Goal: Check status: Check status

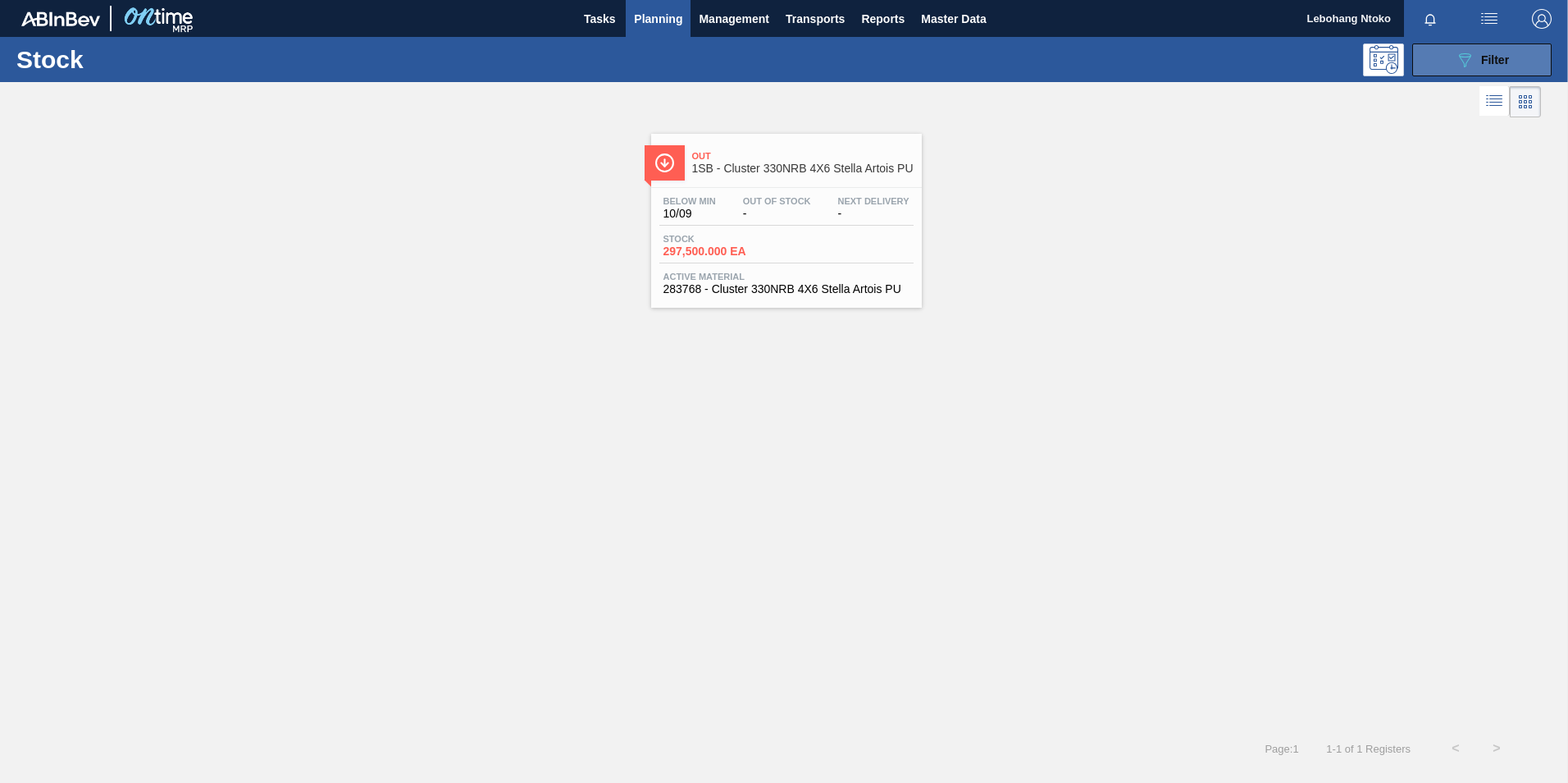
click at [1494, 53] on span "Filter" at bounding box center [1494, 59] width 27 height 13
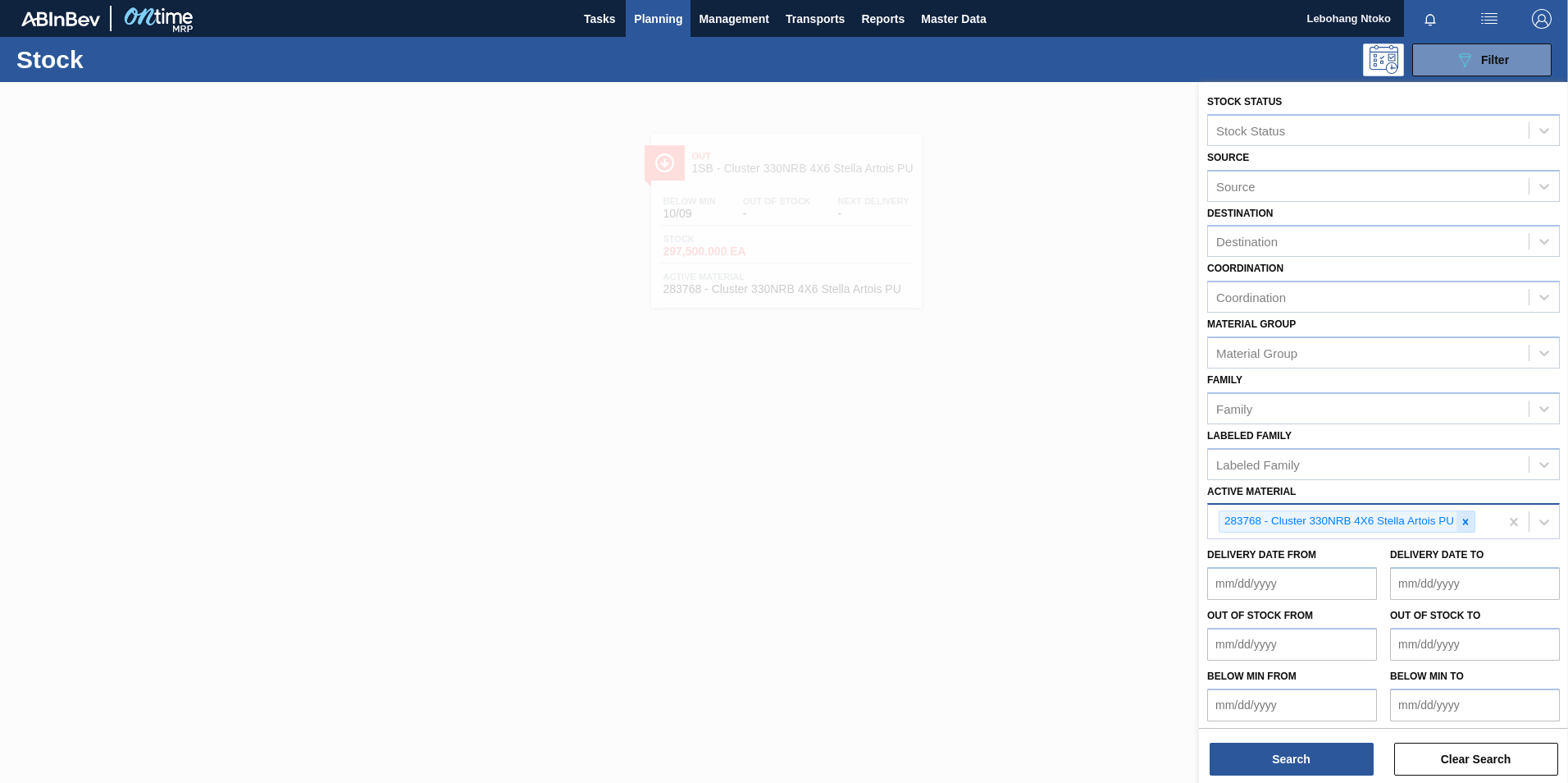
click at [1463, 522] on icon at bounding box center [1465, 521] width 12 height 12
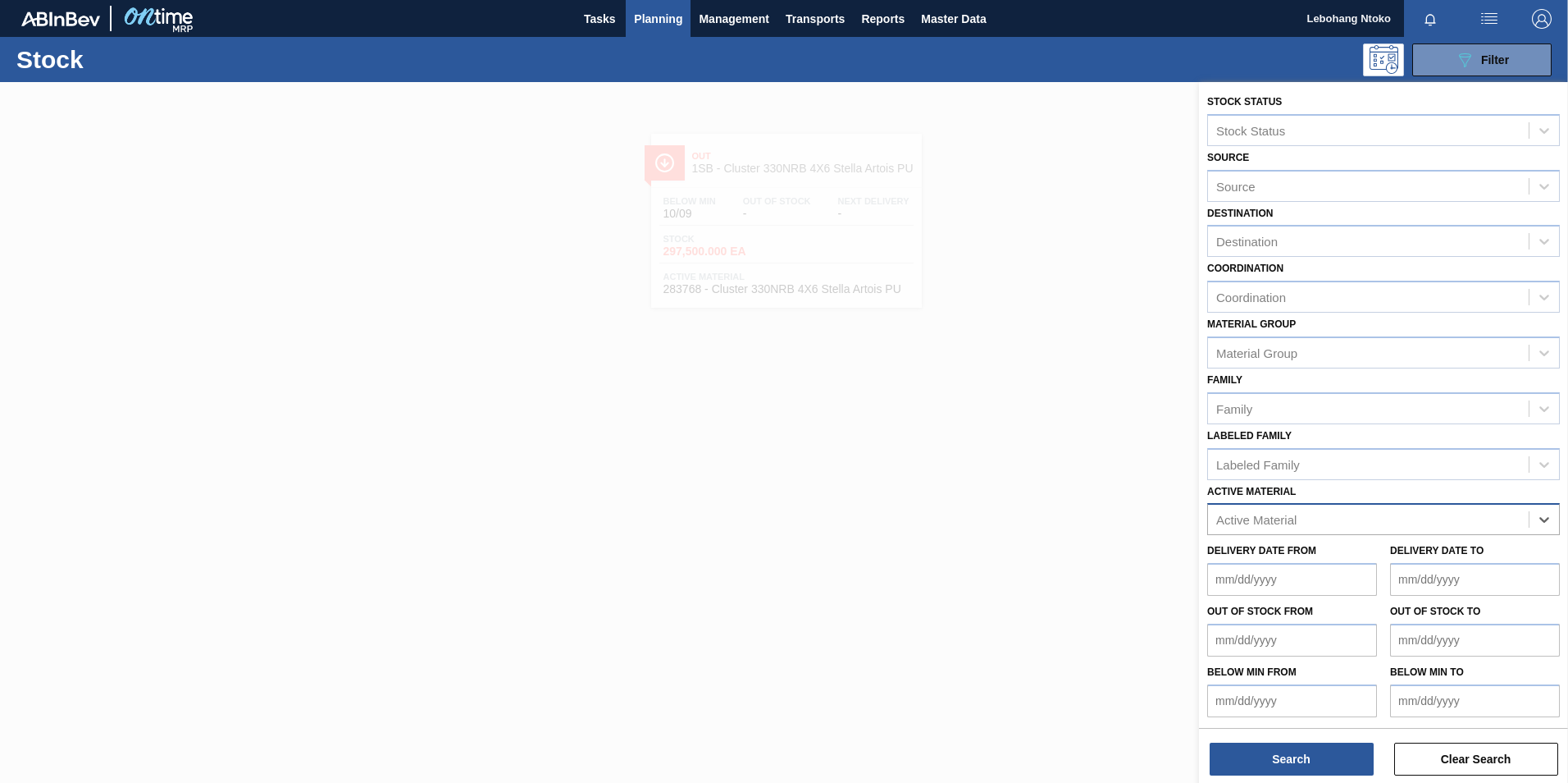
paste Material "274691"
type Material "274691"
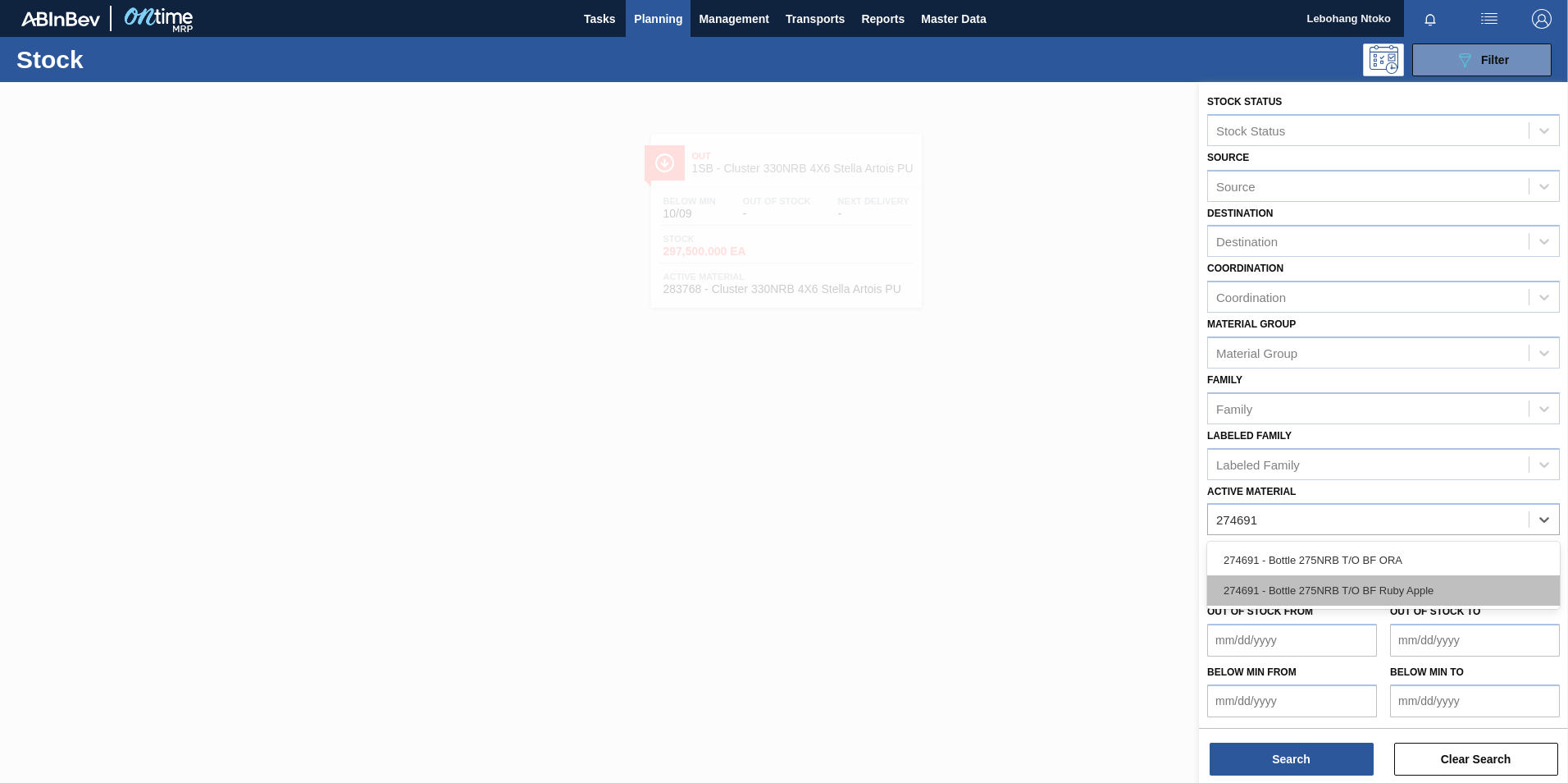
click at [1366, 587] on div "274691 - Bottle 275NRB T/O BF Ruby Apple" at bounding box center [1384, 591] width 353 height 30
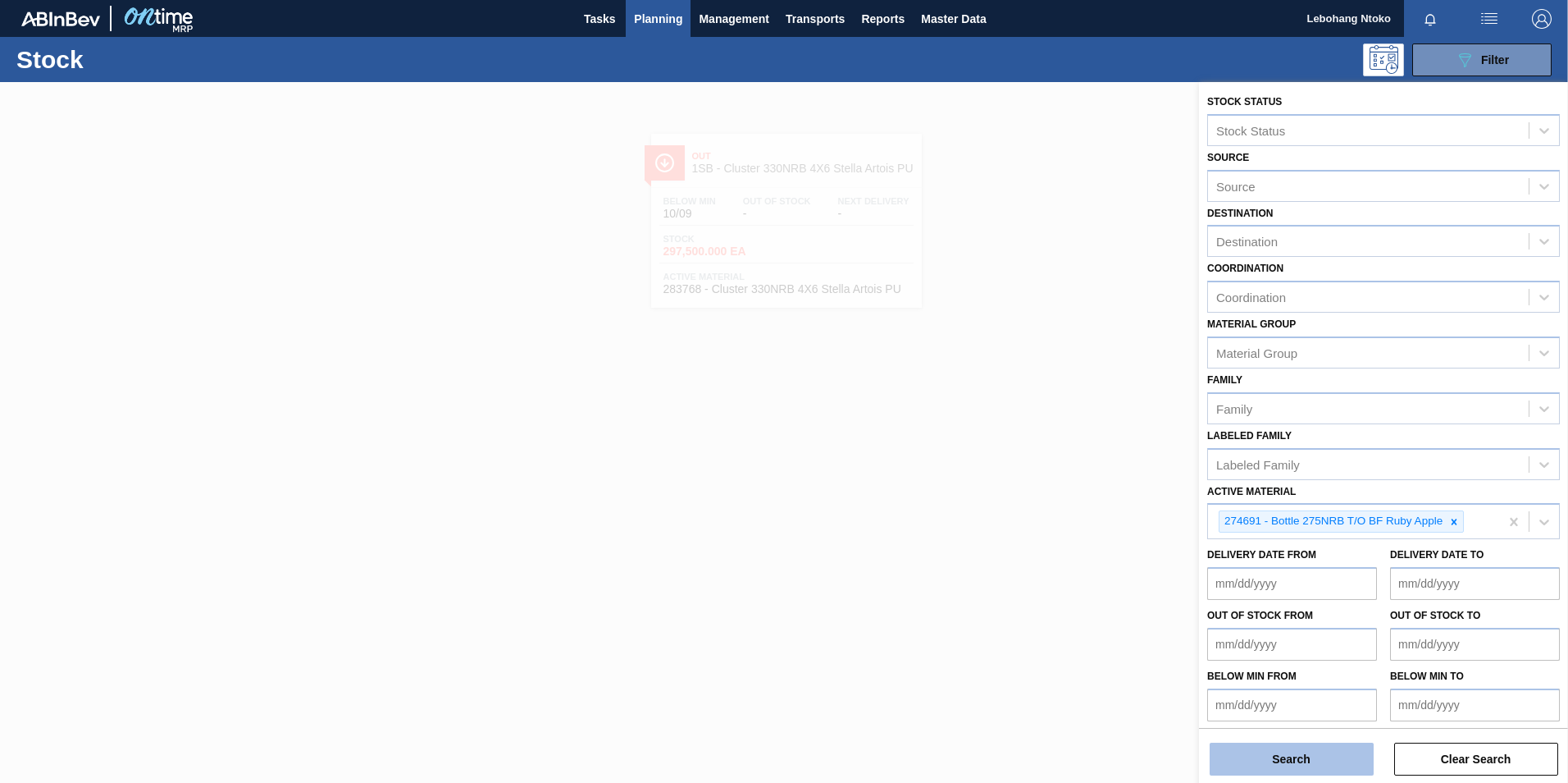
click at [1314, 758] on button "Search" at bounding box center [1291, 758] width 164 height 33
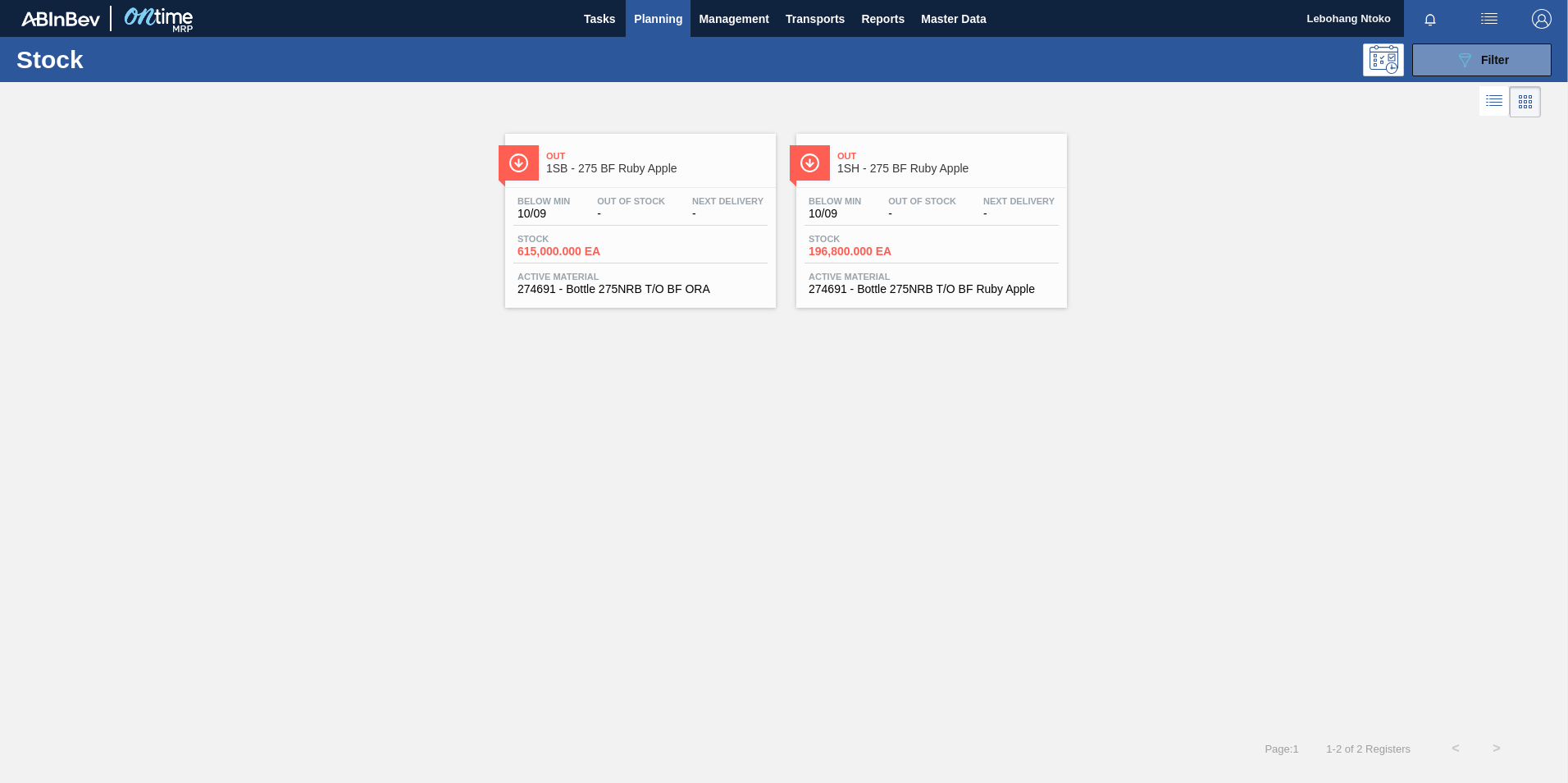
click at [638, 197] on span "Out Of Stock" at bounding box center [631, 200] width 68 height 10
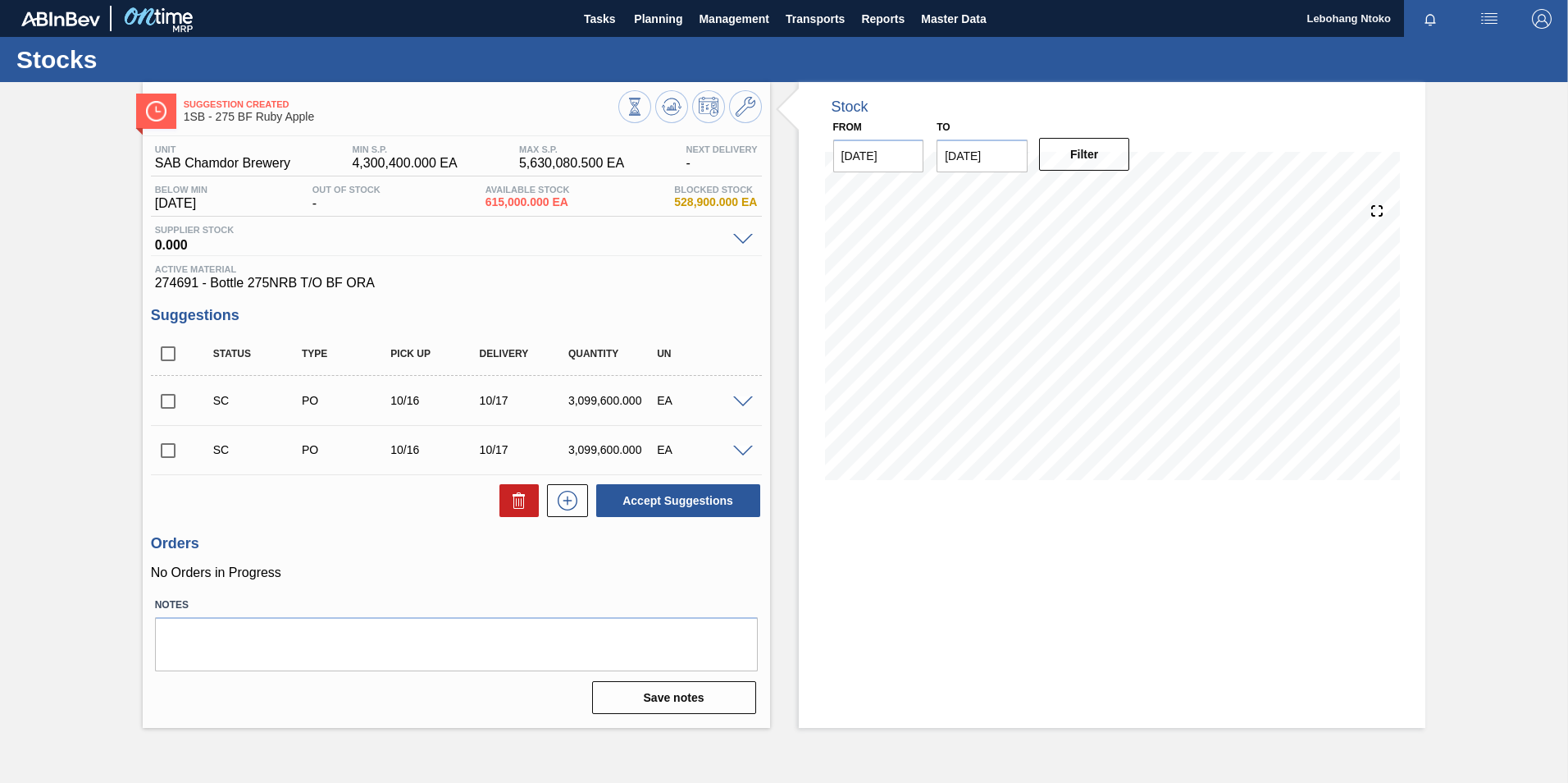
click at [743, 395] on div at bounding box center [745, 401] width 33 height 12
click at [742, 402] on span at bounding box center [743, 403] width 20 height 12
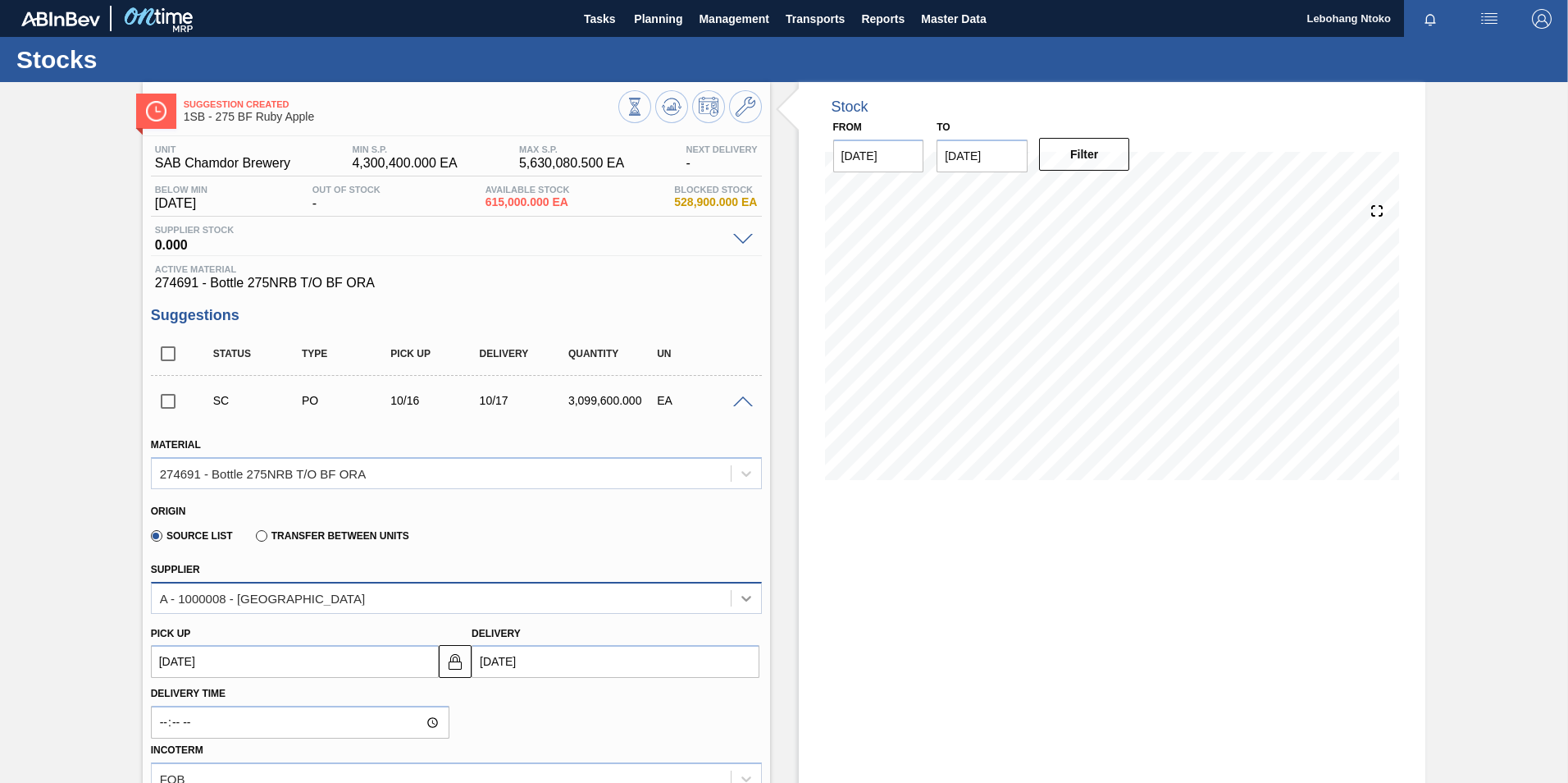
click at [745, 598] on icon at bounding box center [745, 599] width 10 height 5
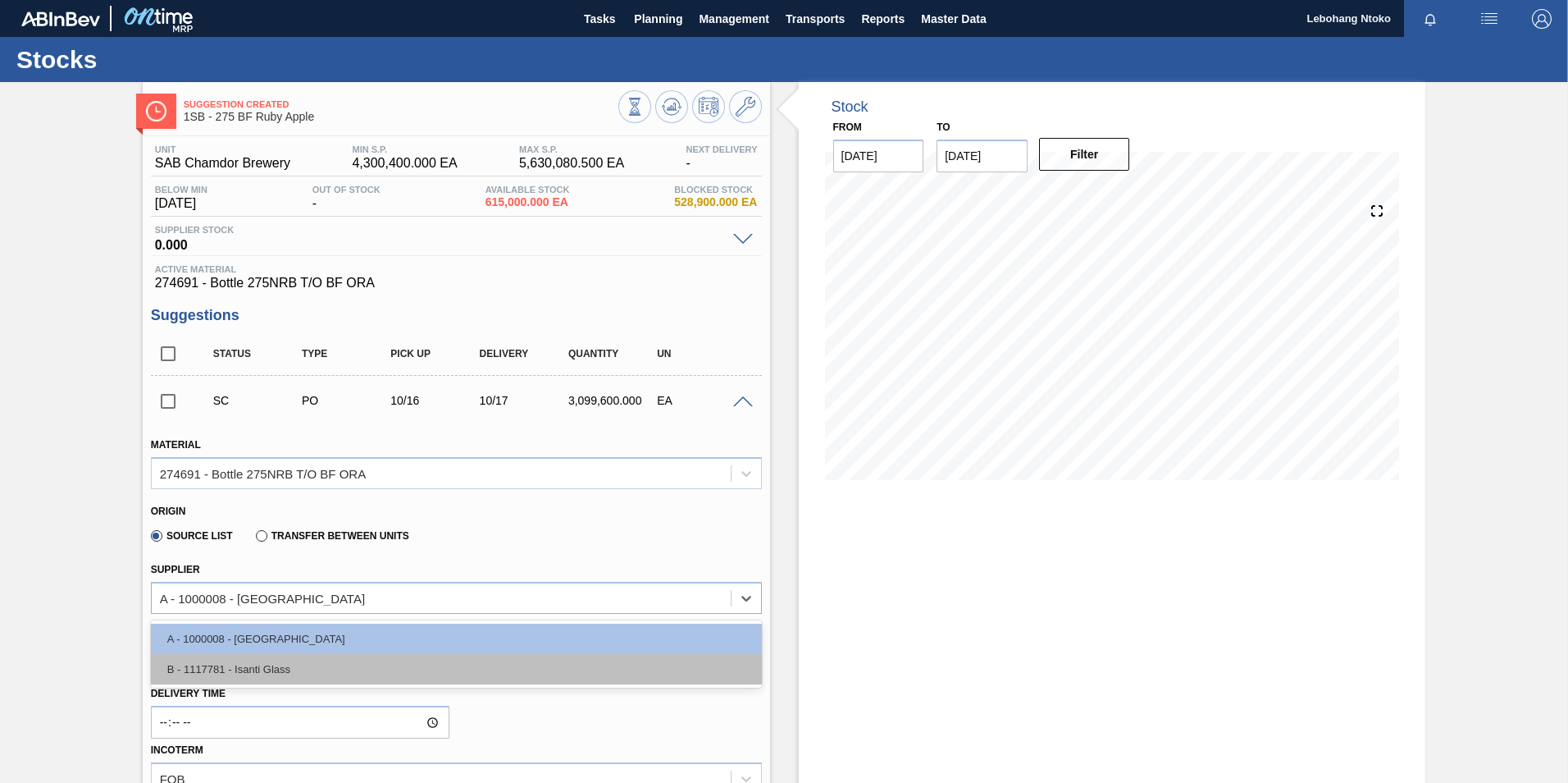
click at [244, 670] on div "B - 1117781 - Isanti Glass" at bounding box center [456, 669] width 611 height 30
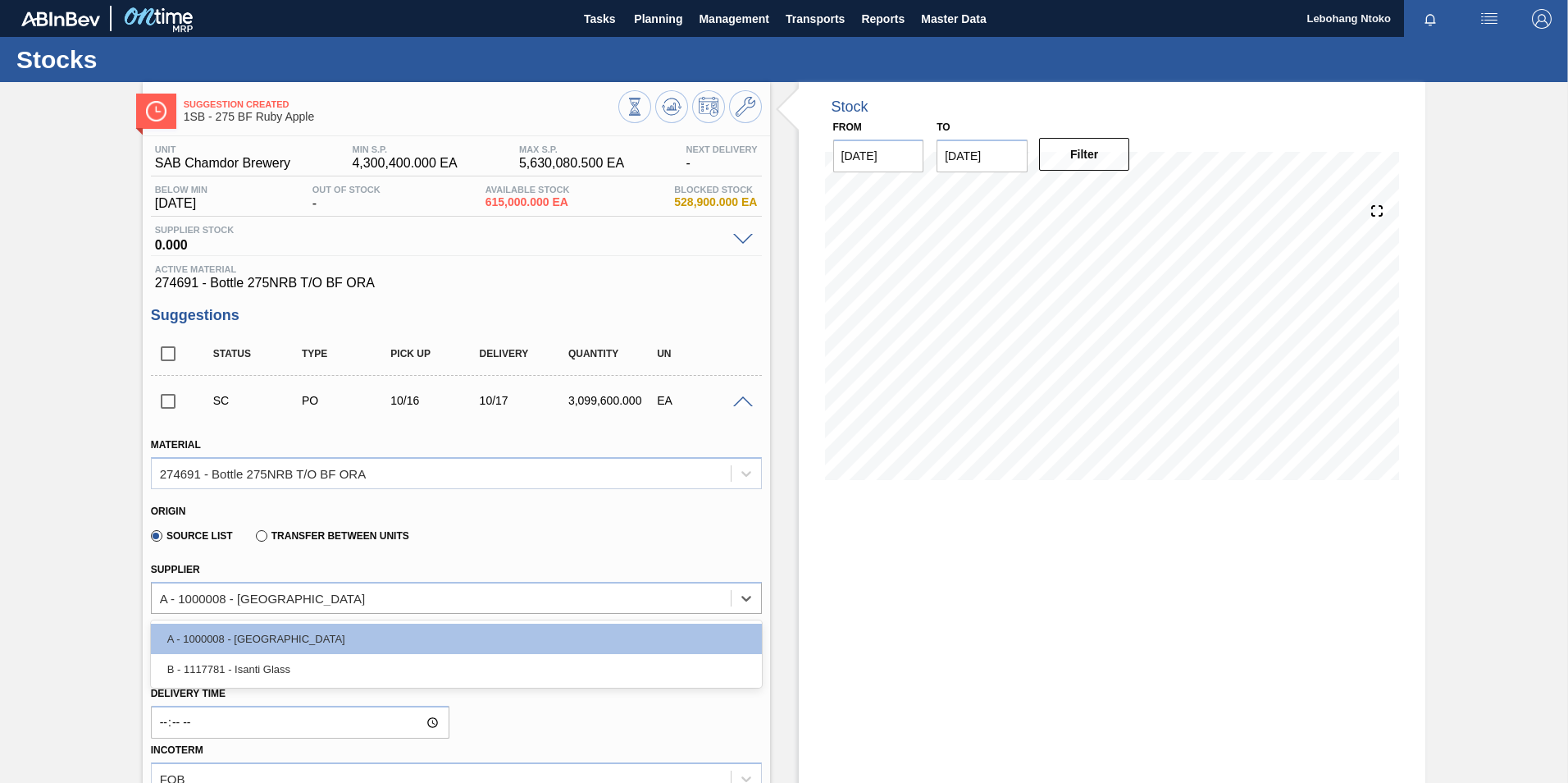
type input "157,440.000"
type input "19.688"
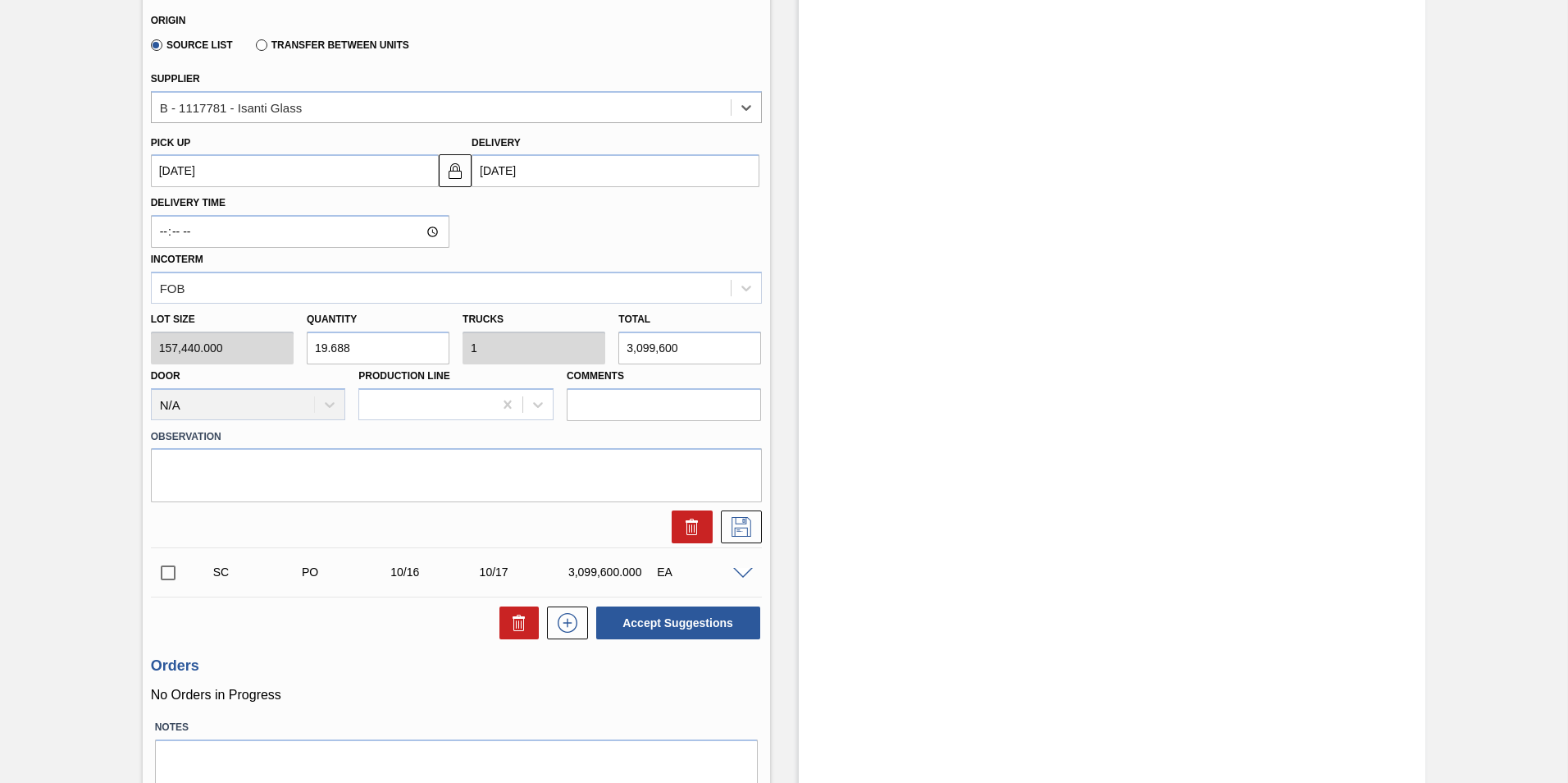
scroll to position [492, 0]
click at [740, 527] on icon at bounding box center [741, 525] width 20 height 20
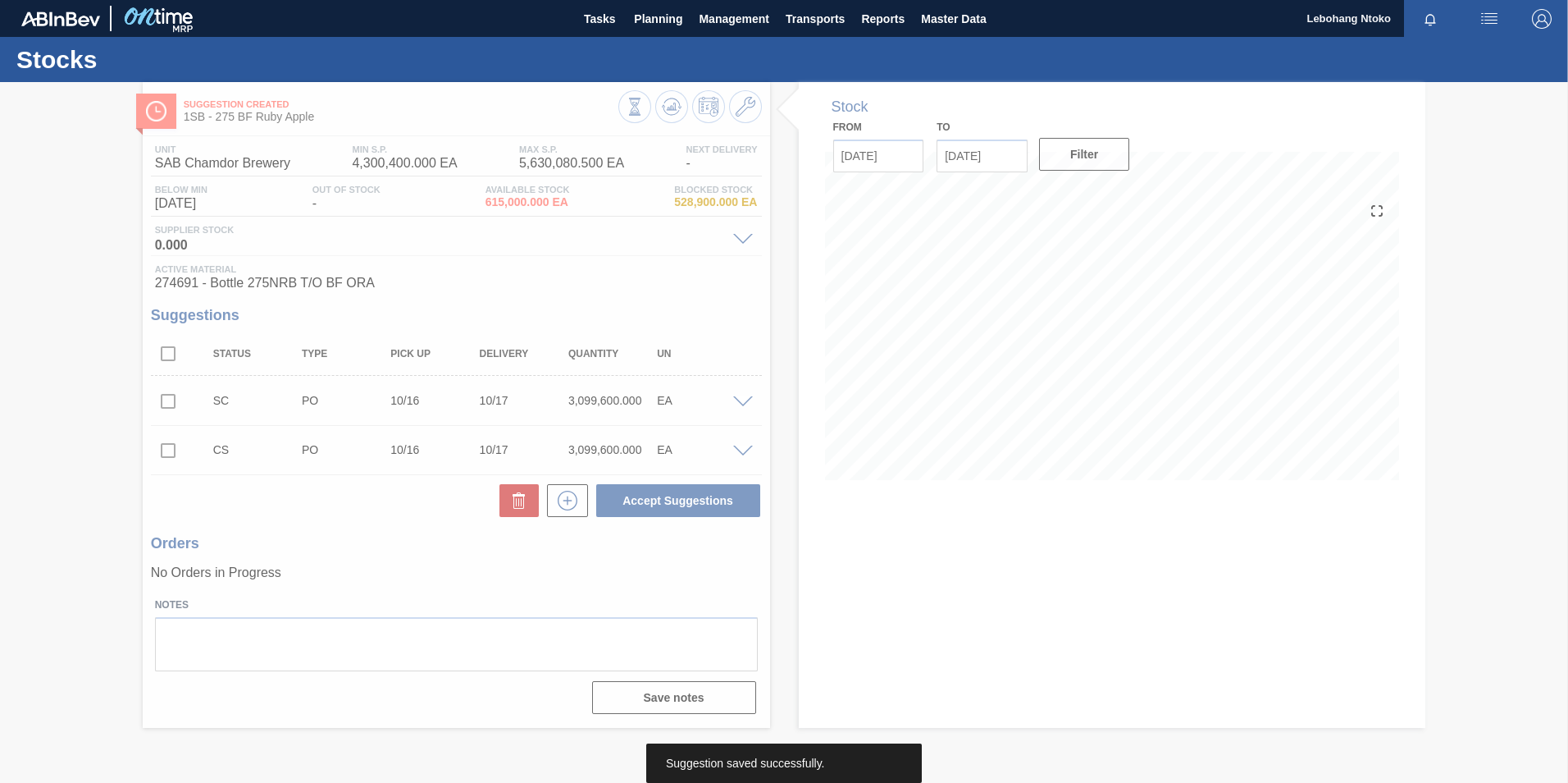
scroll to position [0, 0]
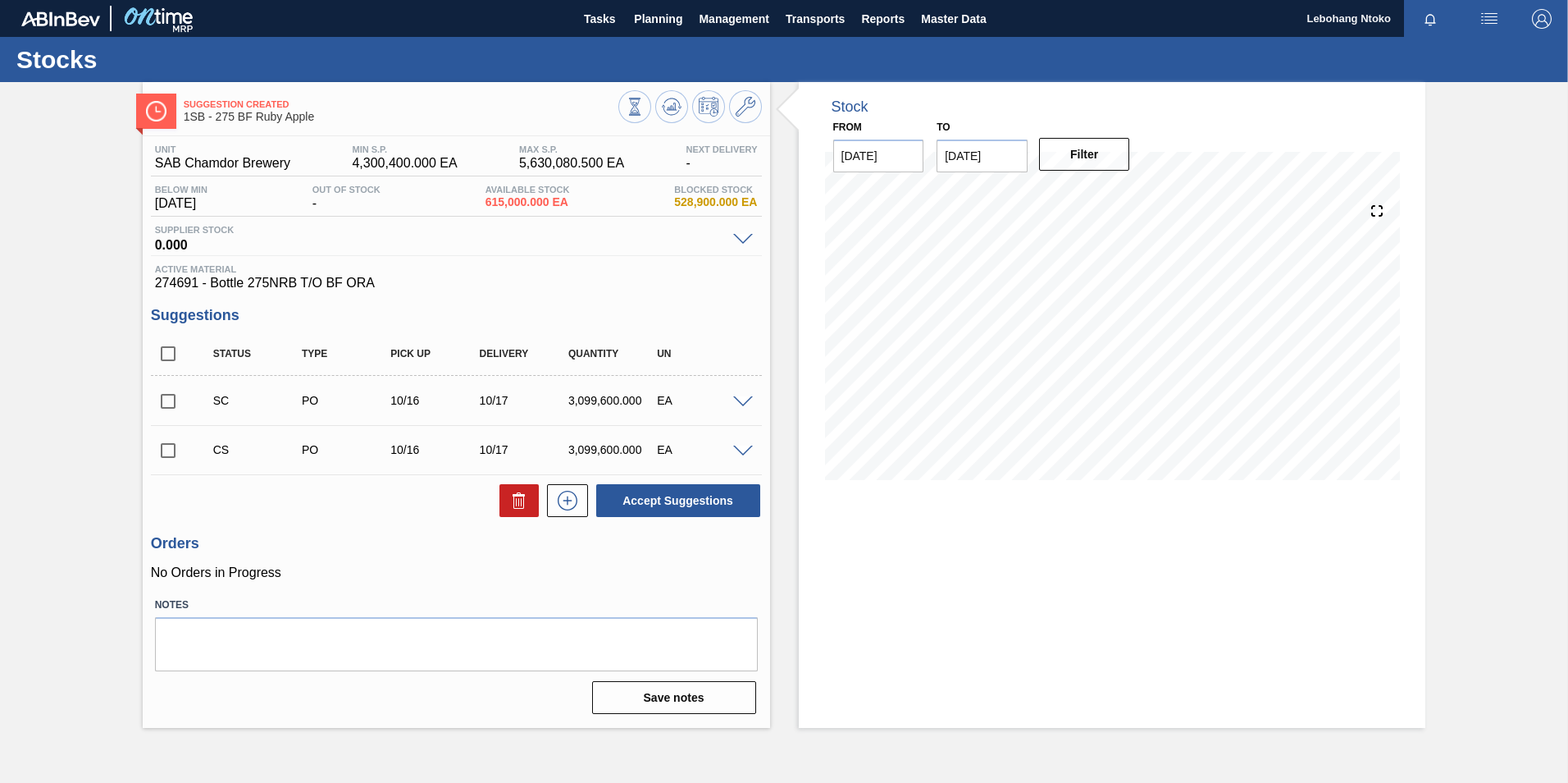
click at [746, 400] on span at bounding box center [743, 403] width 20 height 12
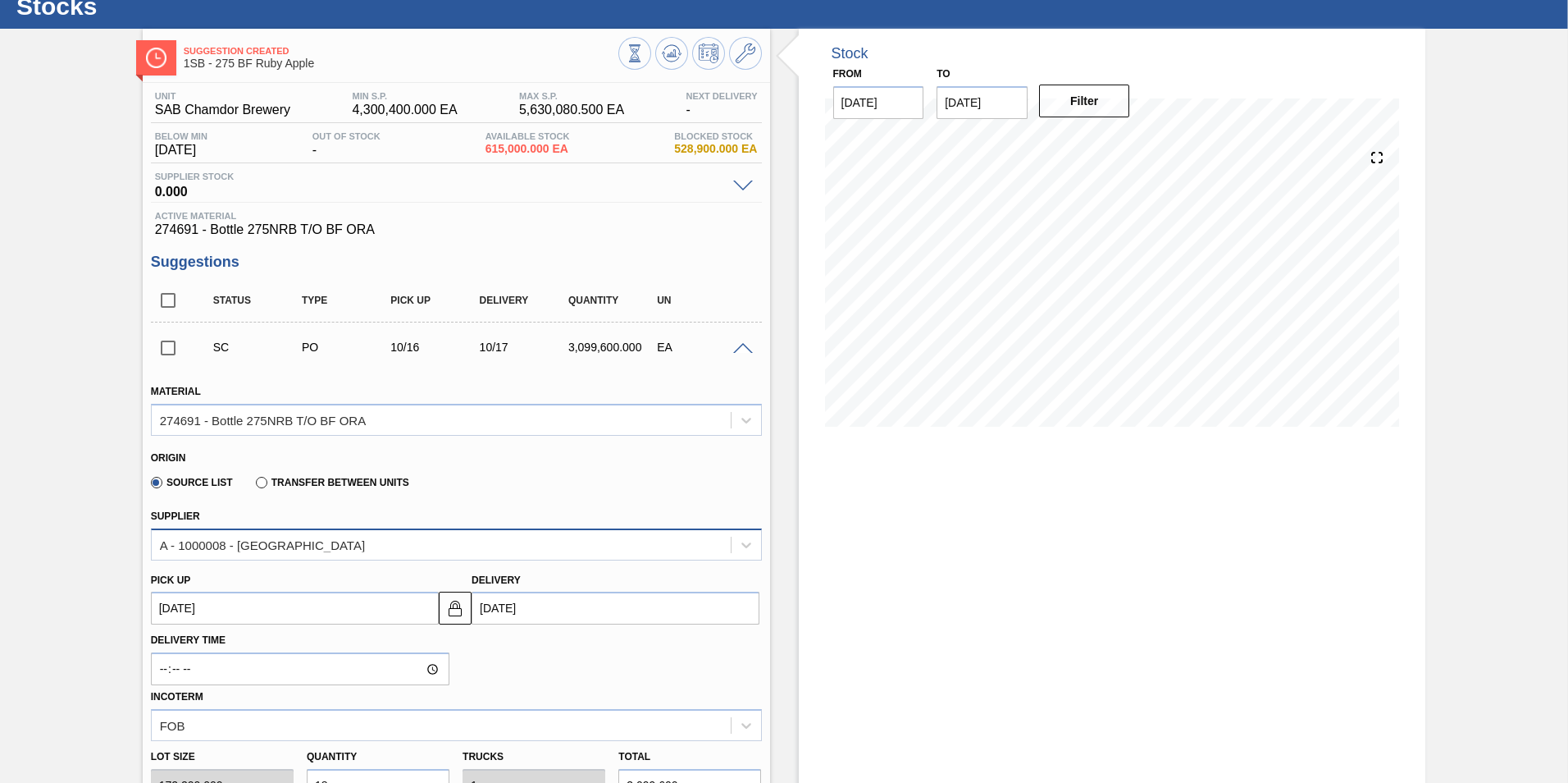
scroll to position [82, 0]
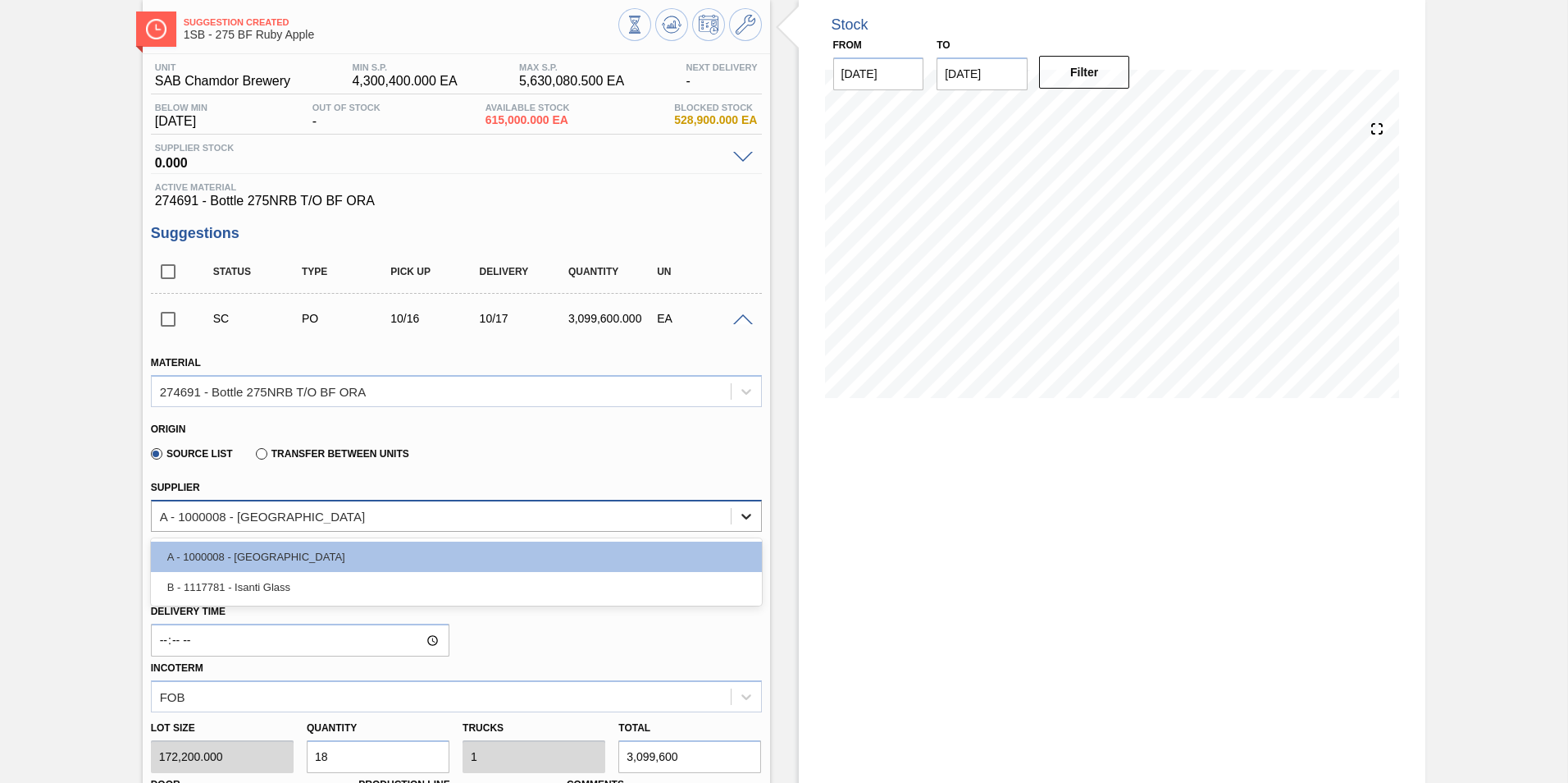
click at [749, 516] on icon at bounding box center [746, 516] width 17 height 17
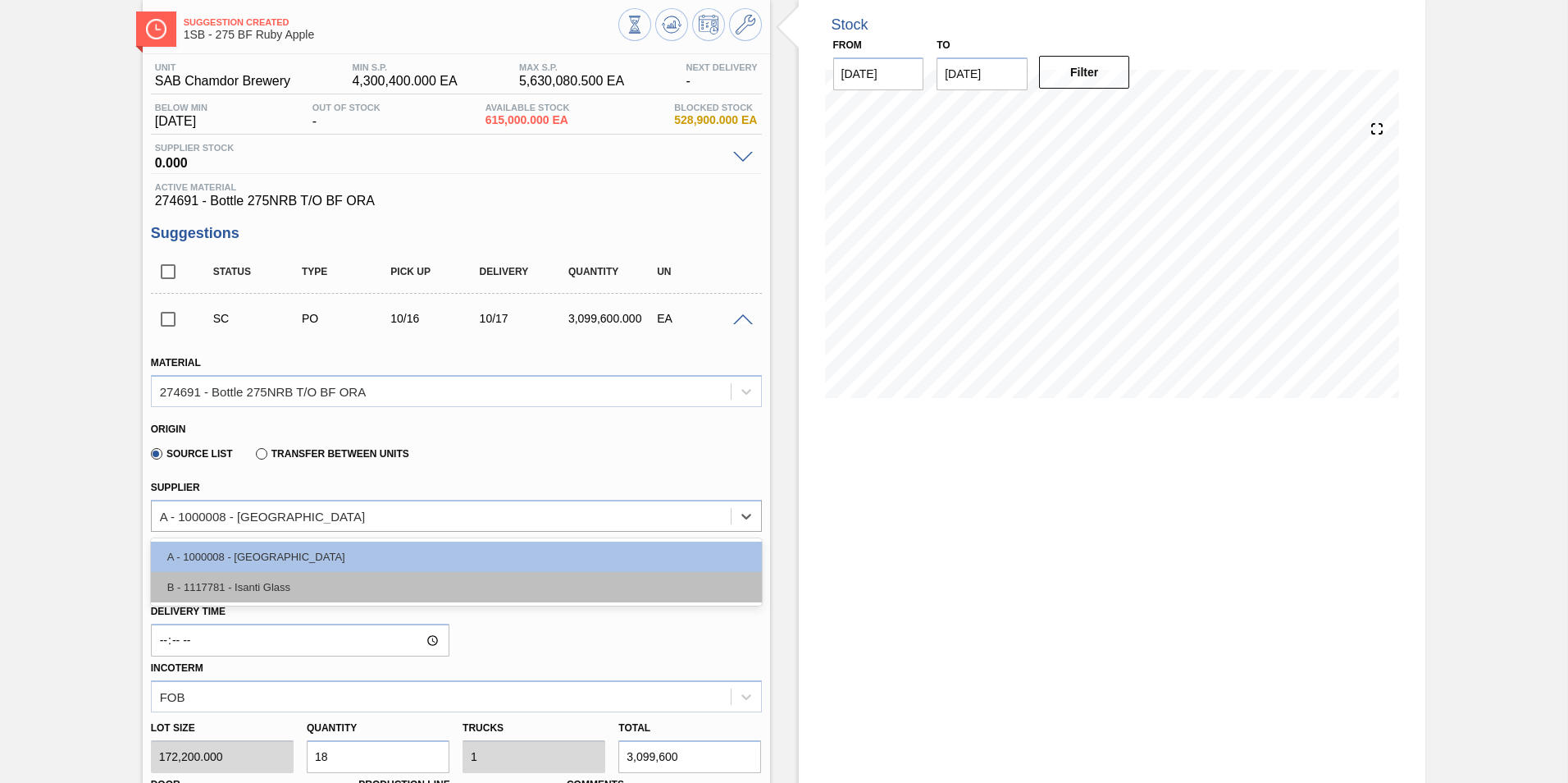
click at [324, 582] on div "B - 1117781 - Isanti Glass" at bounding box center [456, 587] width 611 height 30
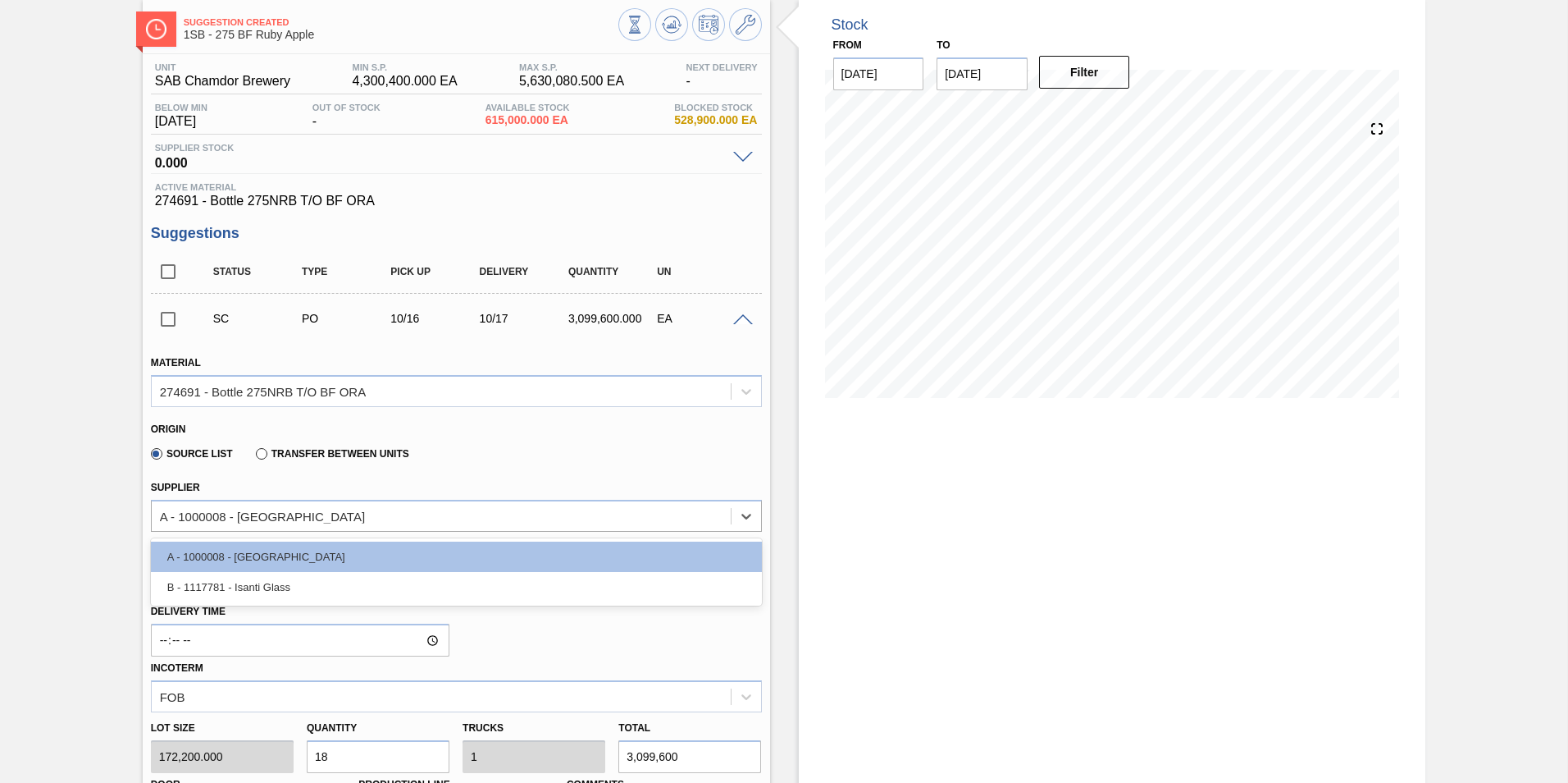
type input "157,440.000"
type input "19.688"
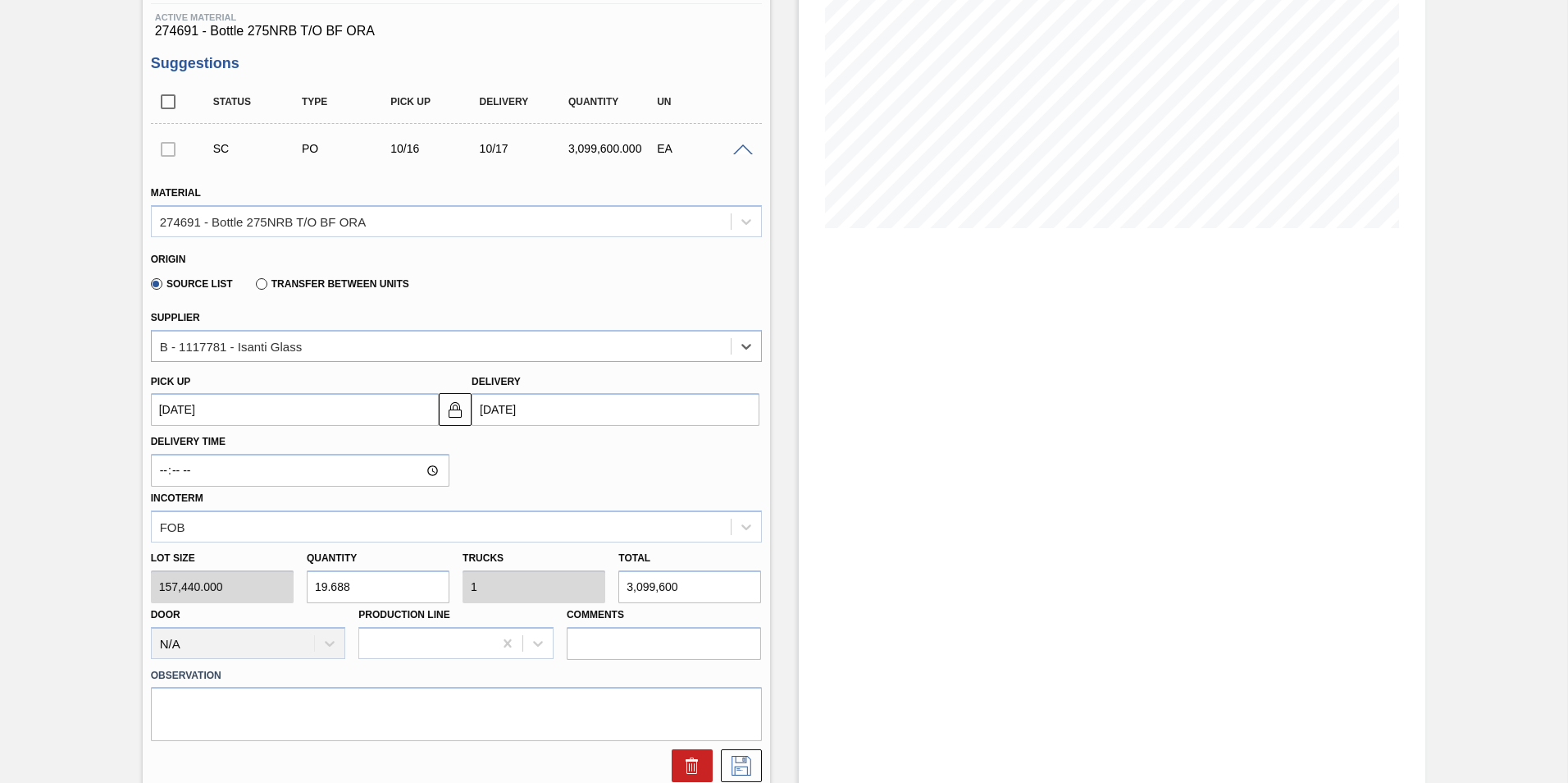
scroll to position [328, 0]
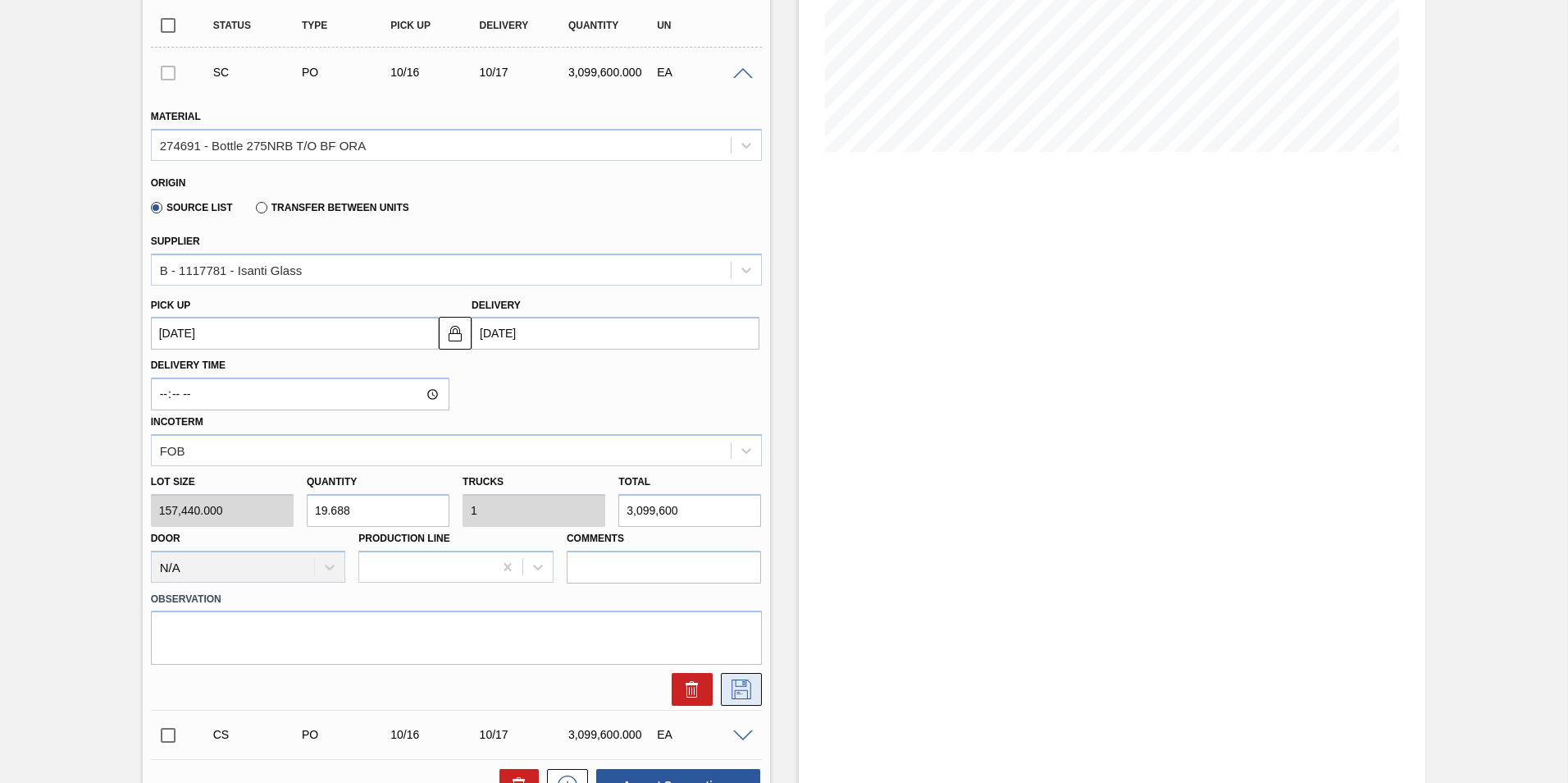
click at [738, 690] on icon at bounding box center [742, 689] width 27 height 20
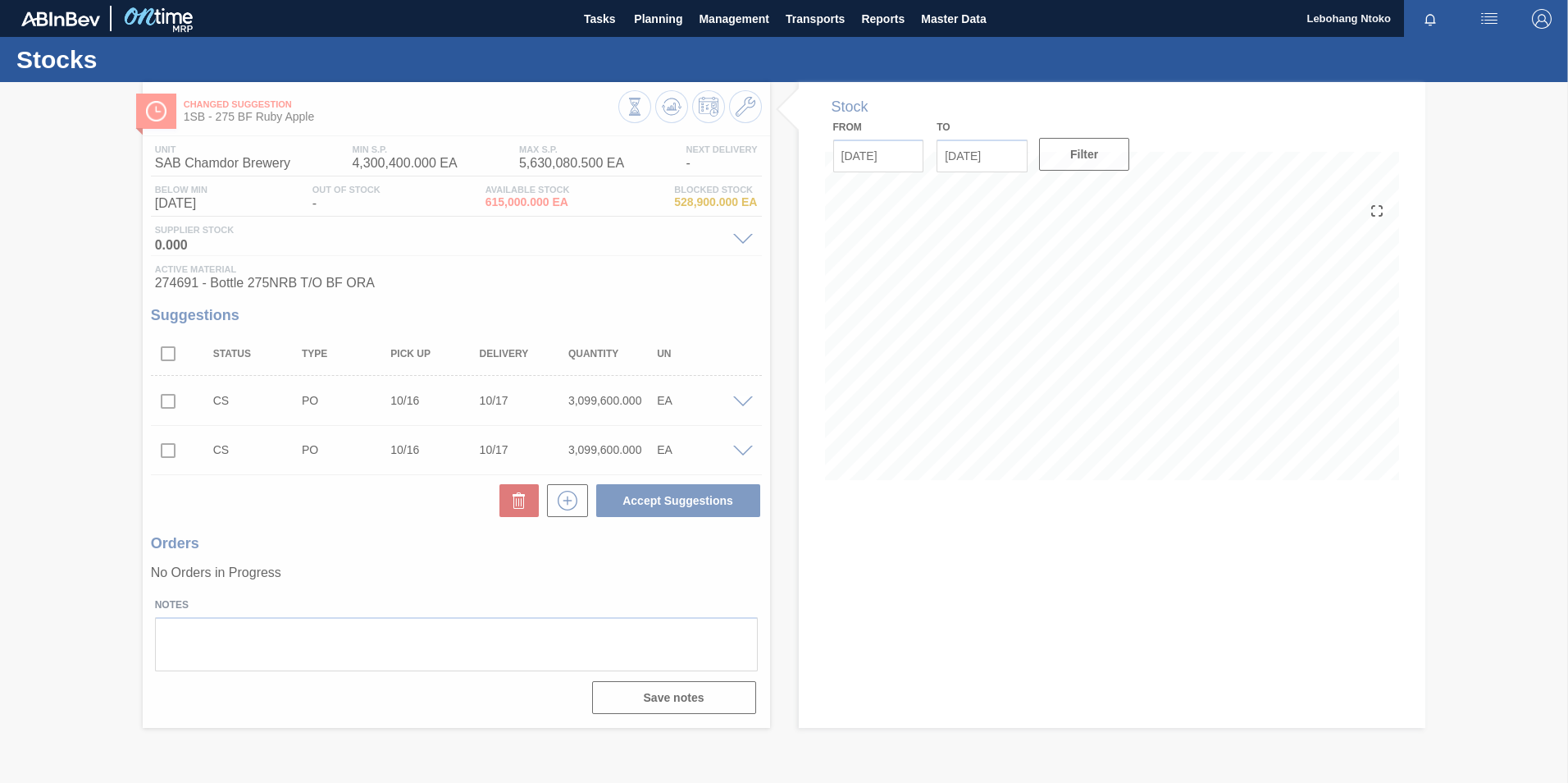
scroll to position [0, 0]
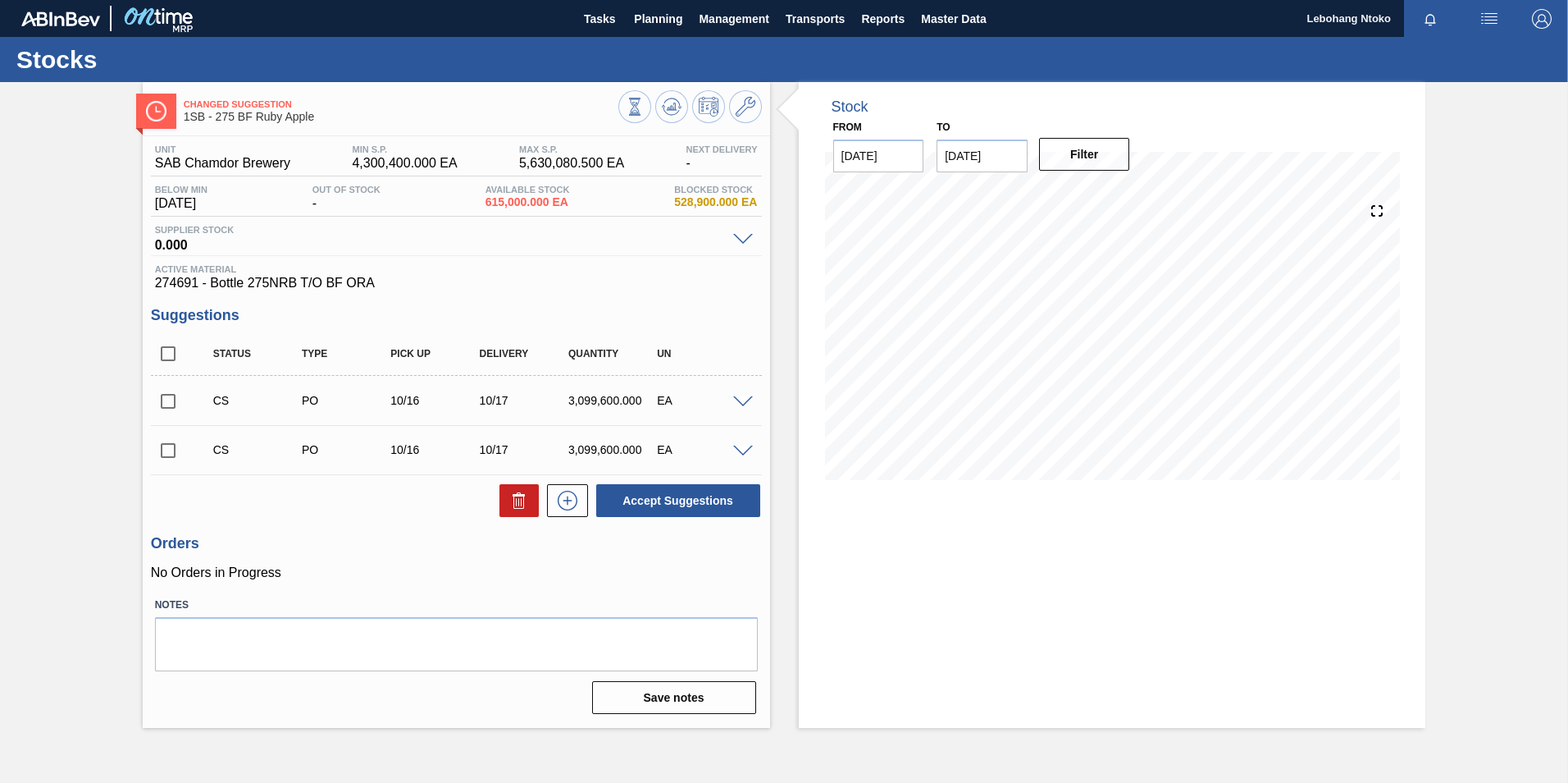
click at [739, 403] on span at bounding box center [743, 403] width 20 height 12
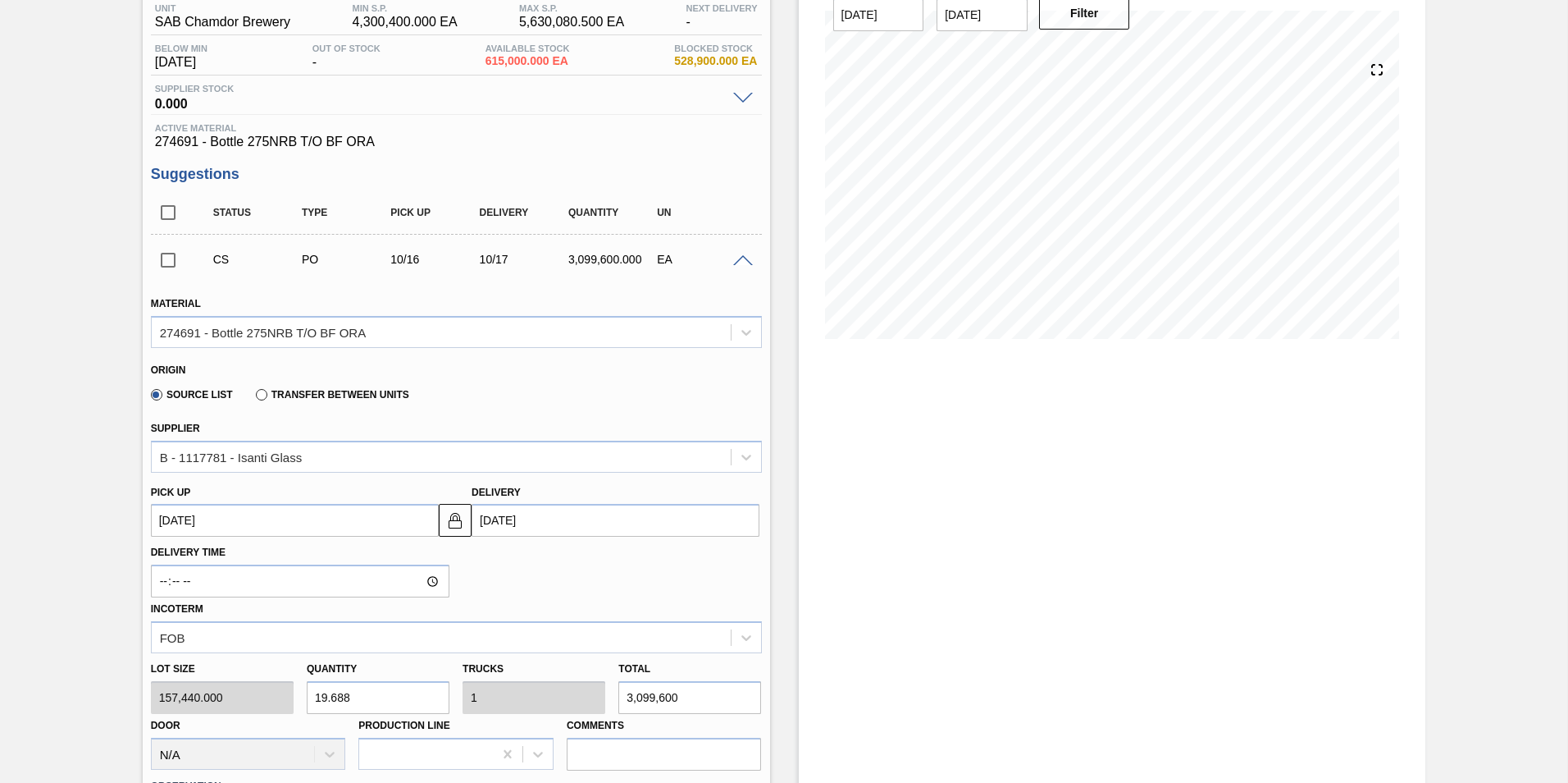
scroll to position [164, 0]
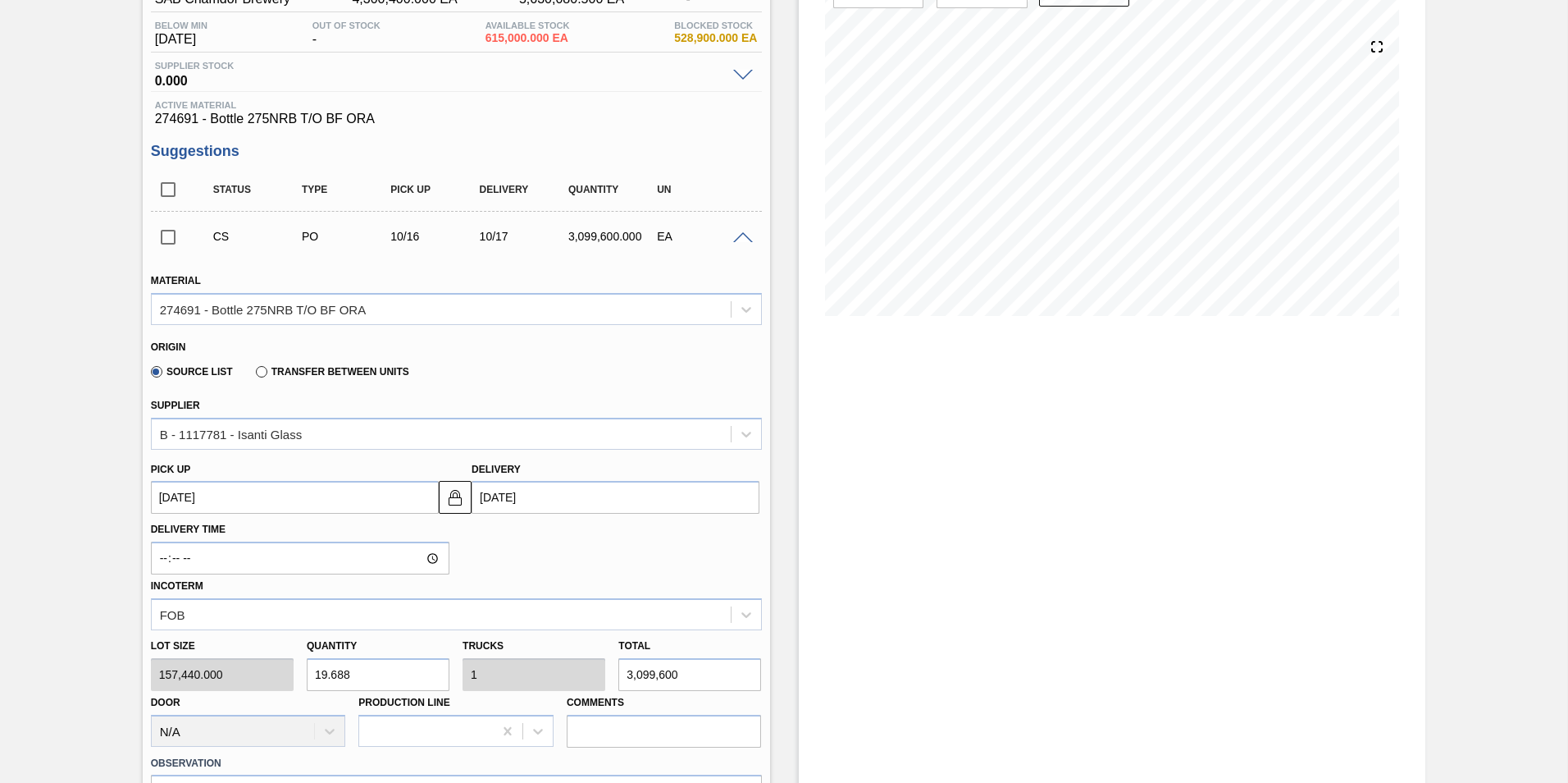
click at [169, 238] on input "checkbox" at bounding box center [168, 237] width 35 height 35
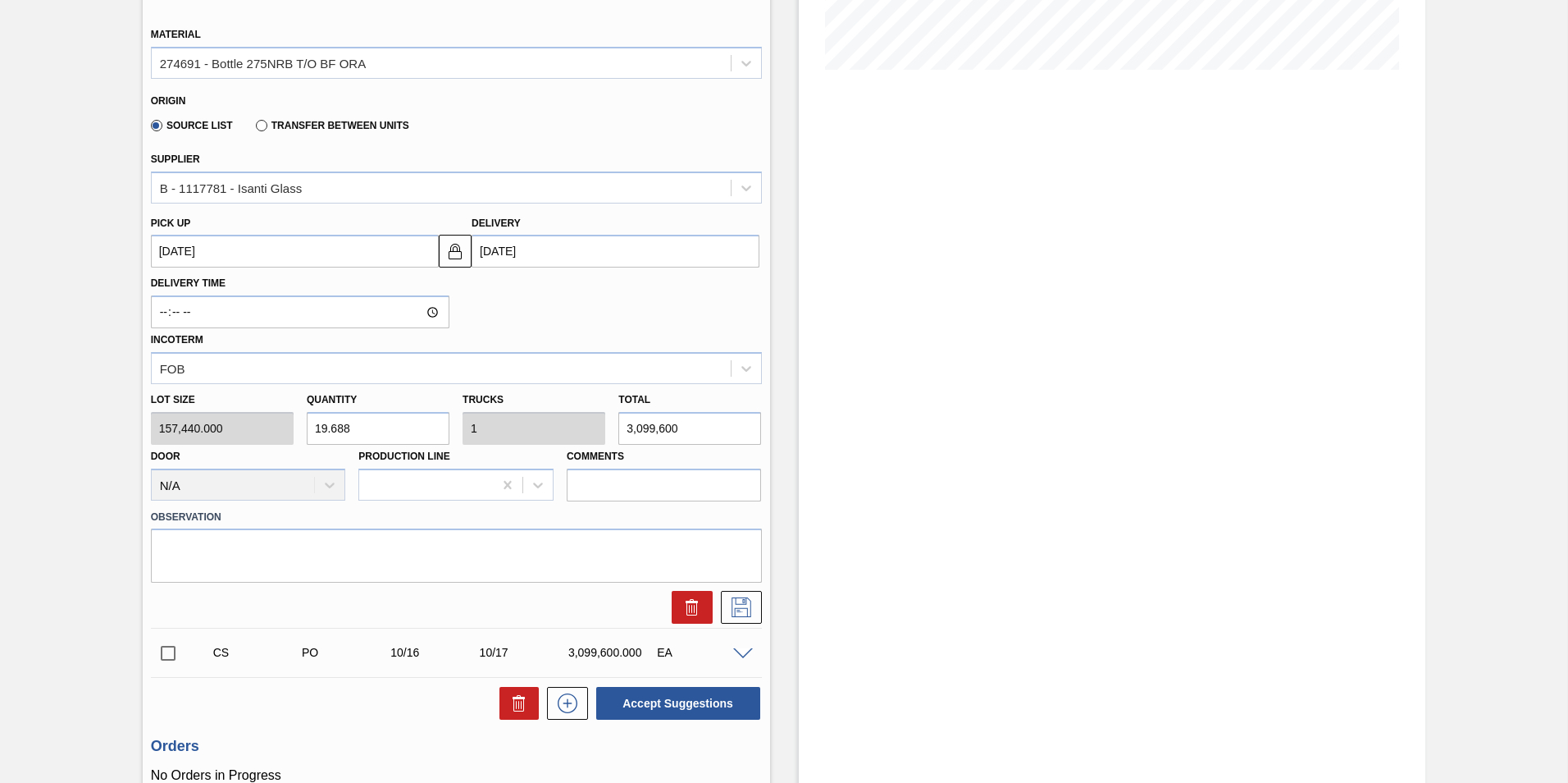
scroll to position [558, 0]
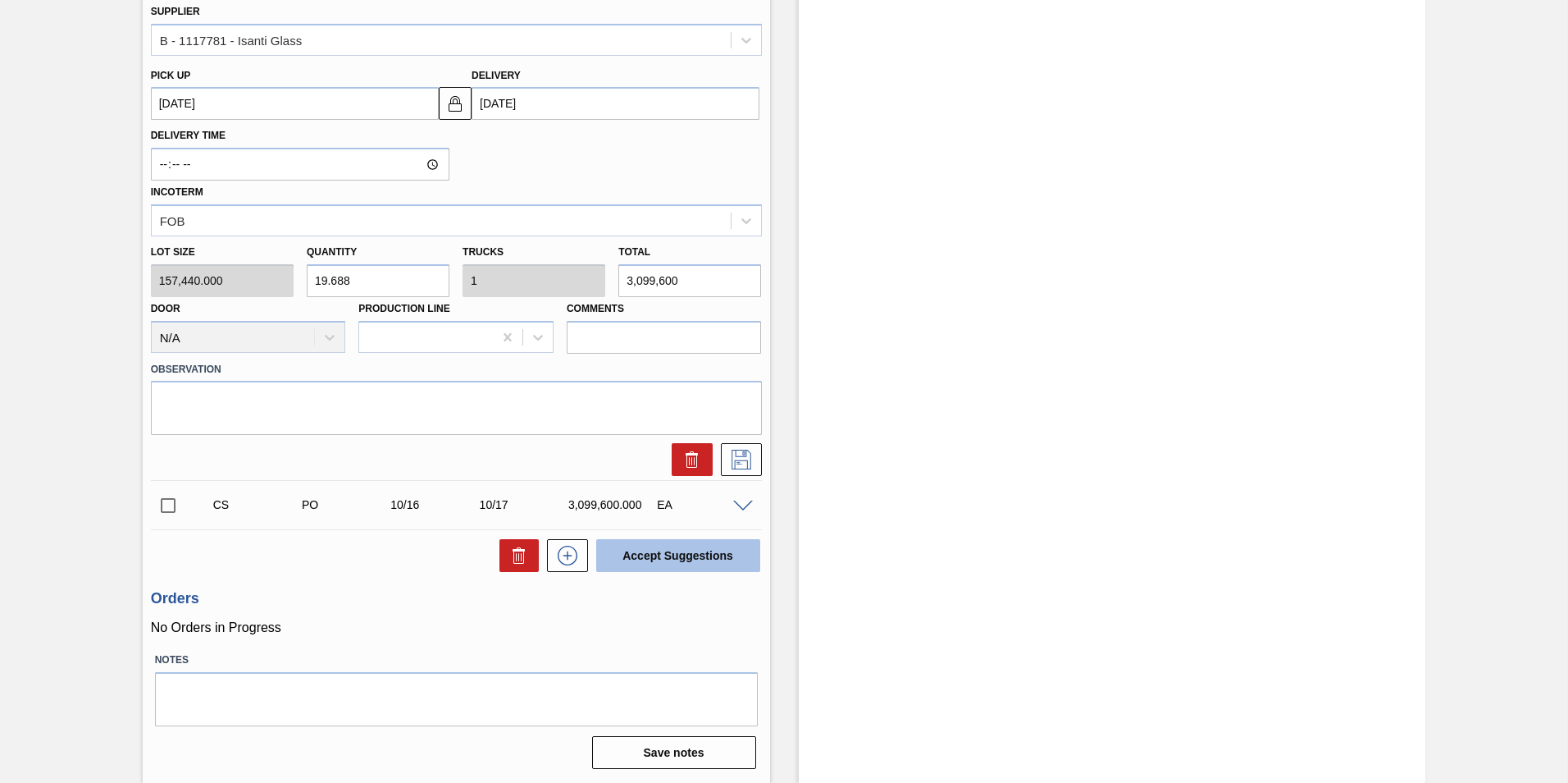
click at [685, 552] on button "Accept Suggestions" at bounding box center [678, 555] width 164 height 33
checkbox input "false"
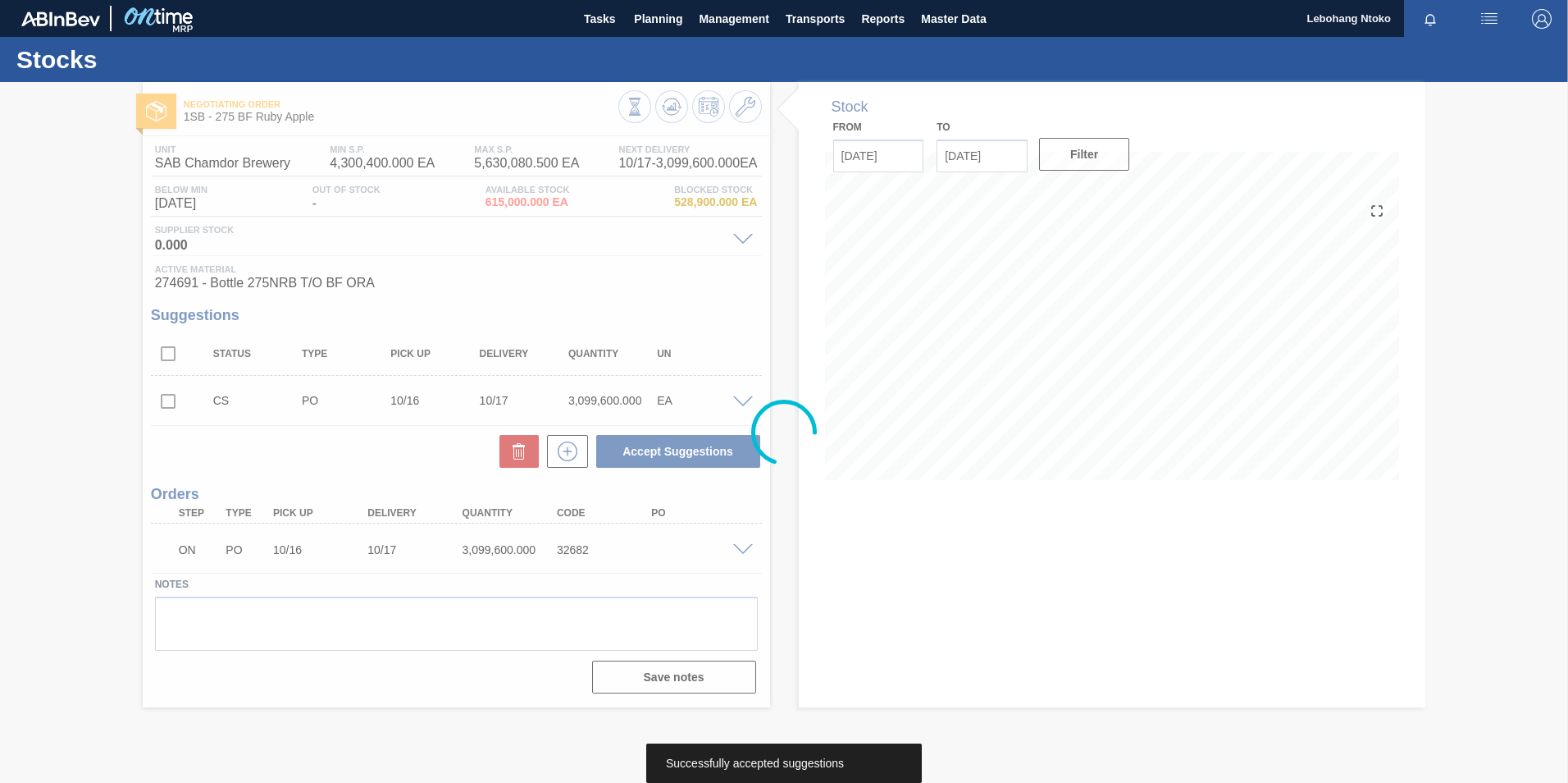
scroll to position [0, 0]
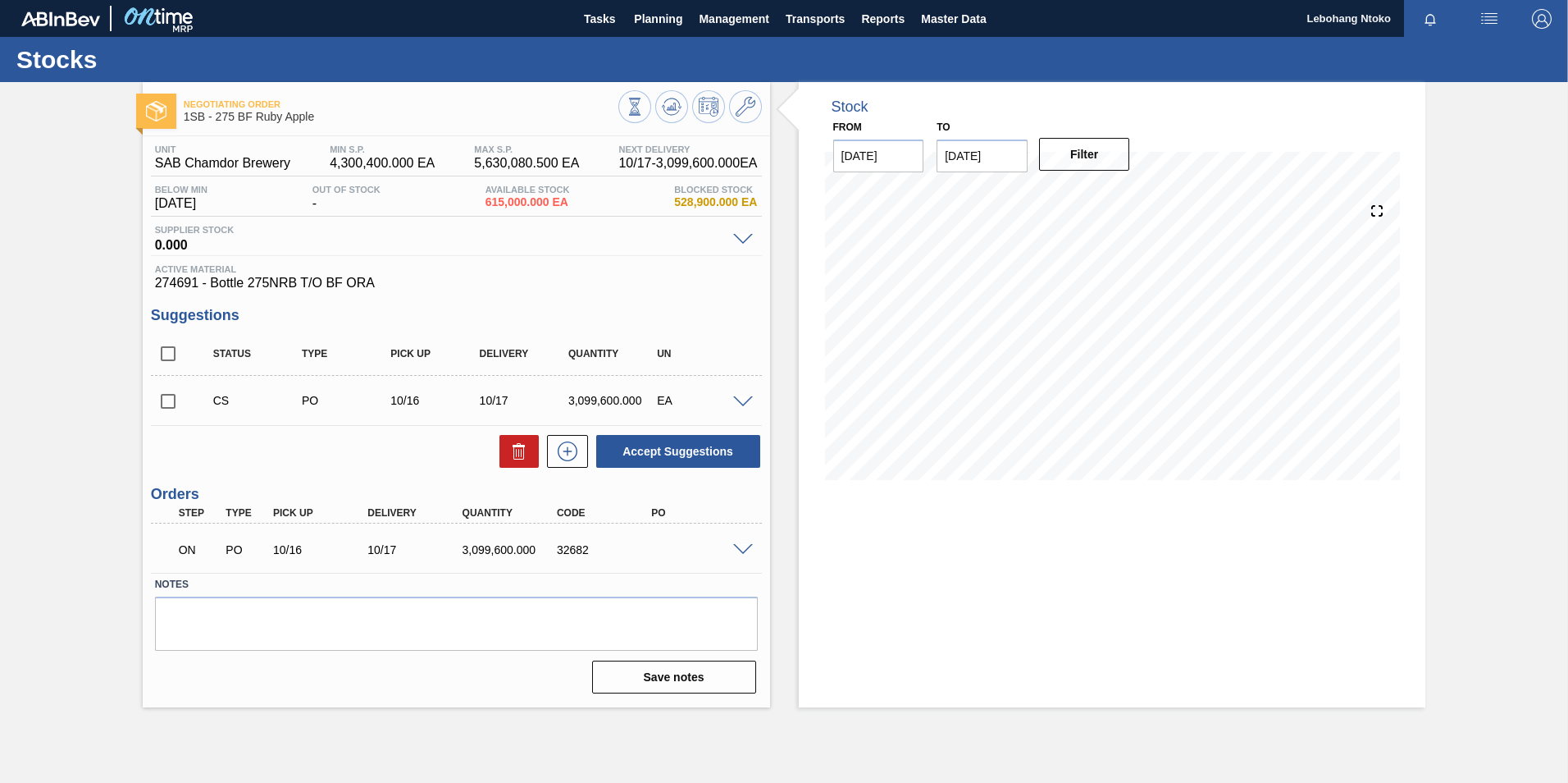
click at [742, 549] on span at bounding box center [743, 550] width 20 height 12
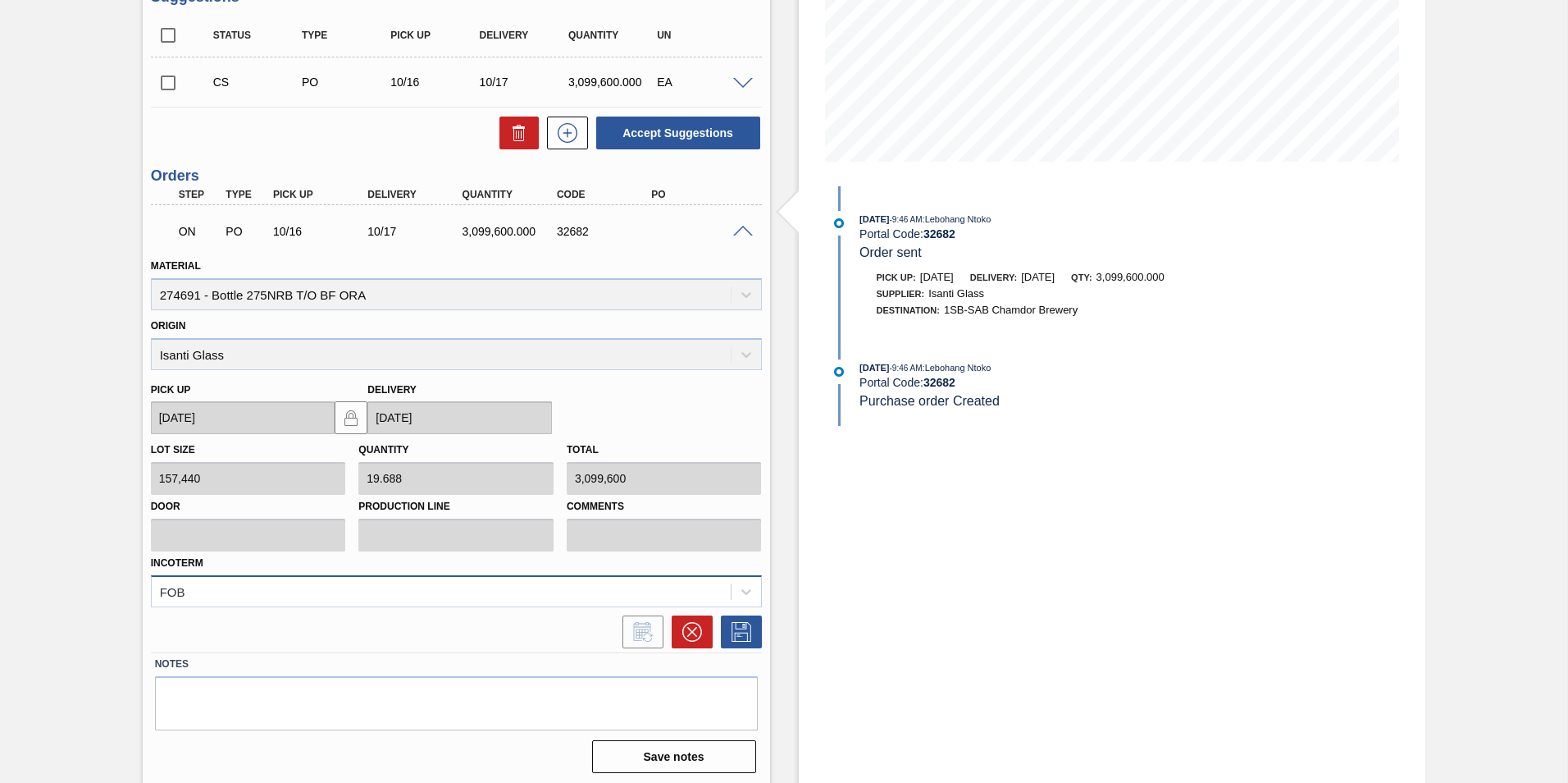
scroll to position [323, 0]
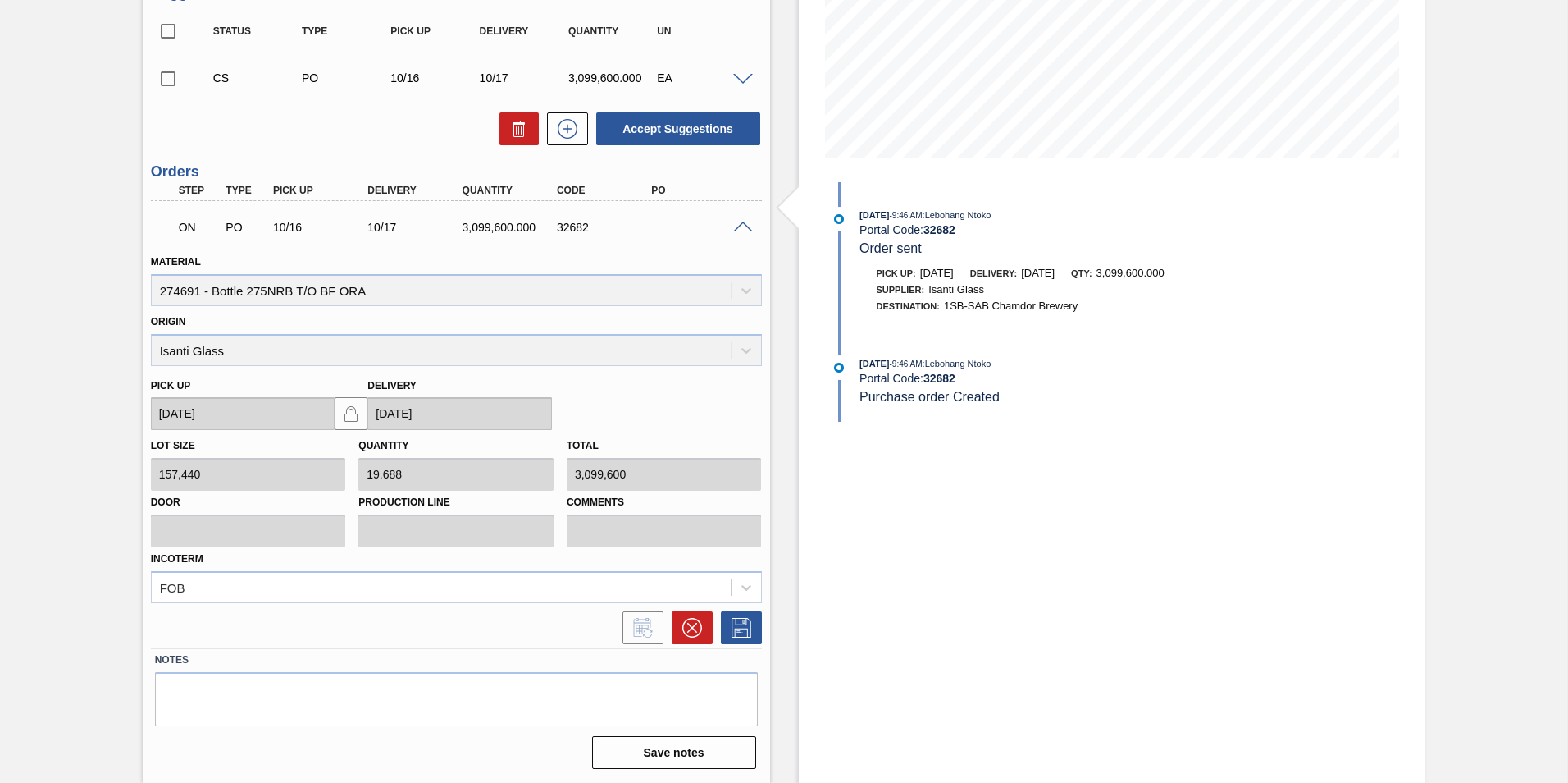
click at [739, 224] on span at bounding box center [743, 228] width 20 height 12
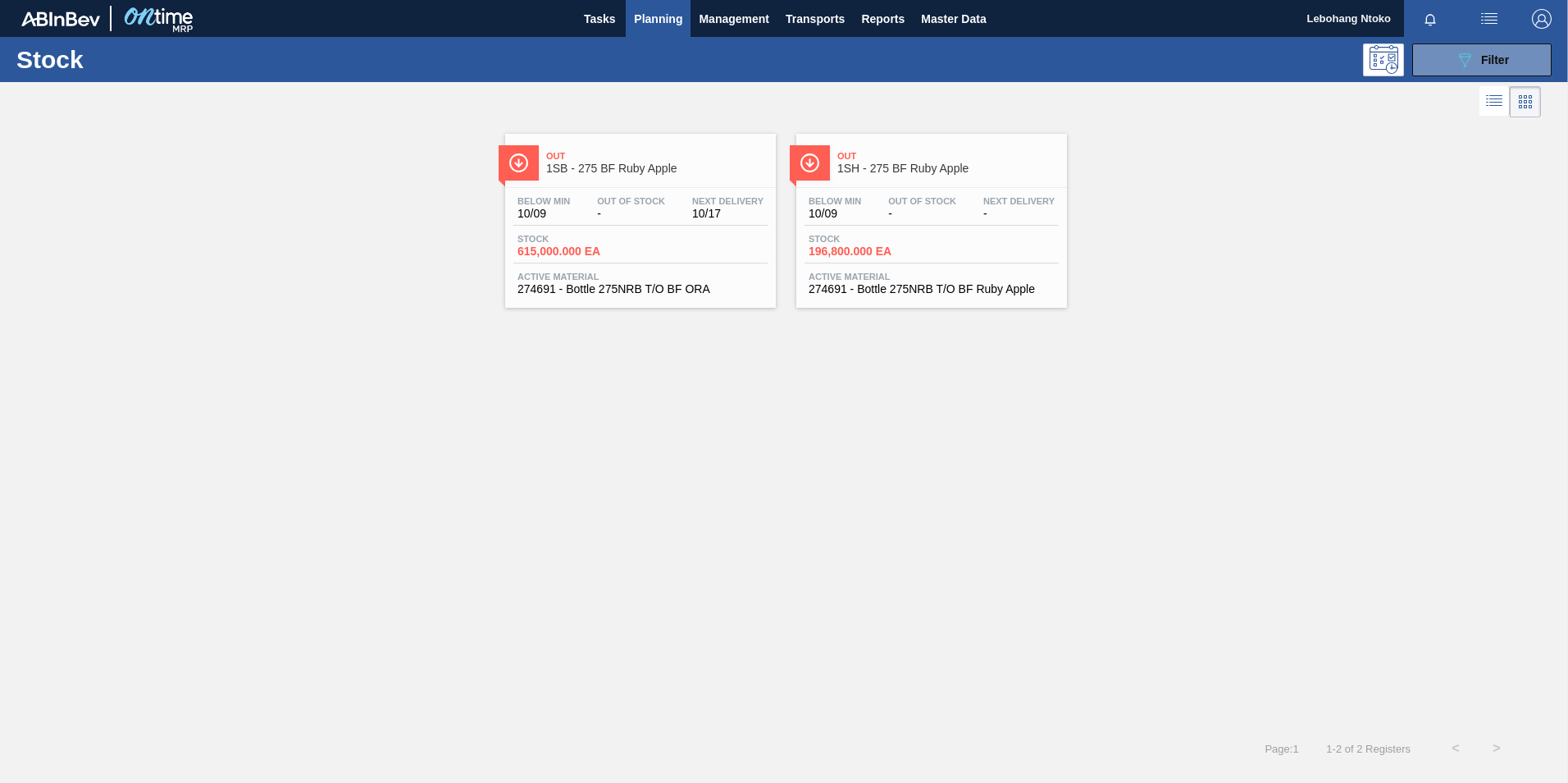
click at [615, 200] on span "Out Of Stock" at bounding box center [631, 200] width 68 height 10
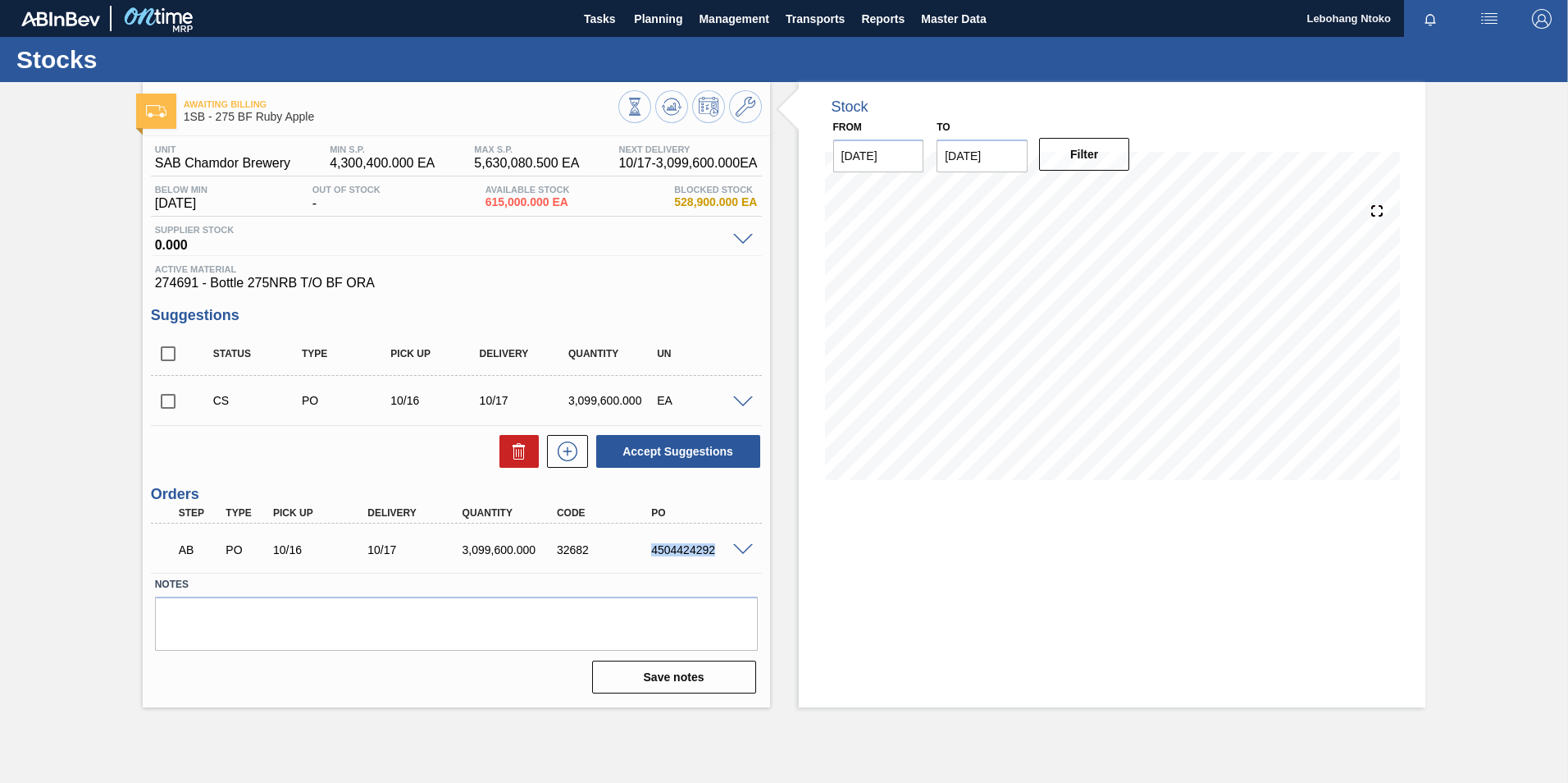
drag, startPoint x: 651, startPoint y: 550, endPoint x: 714, endPoint y: 548, distance: 63.0
click at [714, 548] on div "4504424292" at bounding box center [699, 549] width 105 height 13
copy div "4504424292"
